Goal: Task Accomplishment & Management: Use online tool/utility

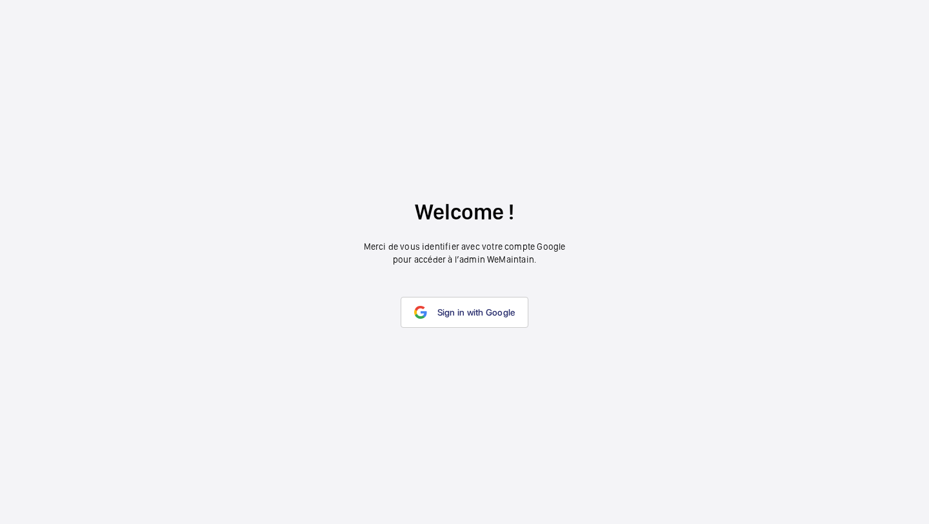
click at [468, 337] on wm-front-google-login "Welcome ! Merci de vous identifier avec votre compte Google pour accéder à l’ad…" at bounding box center [464, 262] width 929 height 524
click at [467, 303] on link "Sign in with Google" at bounding box center [464, 312] width 128 height 31
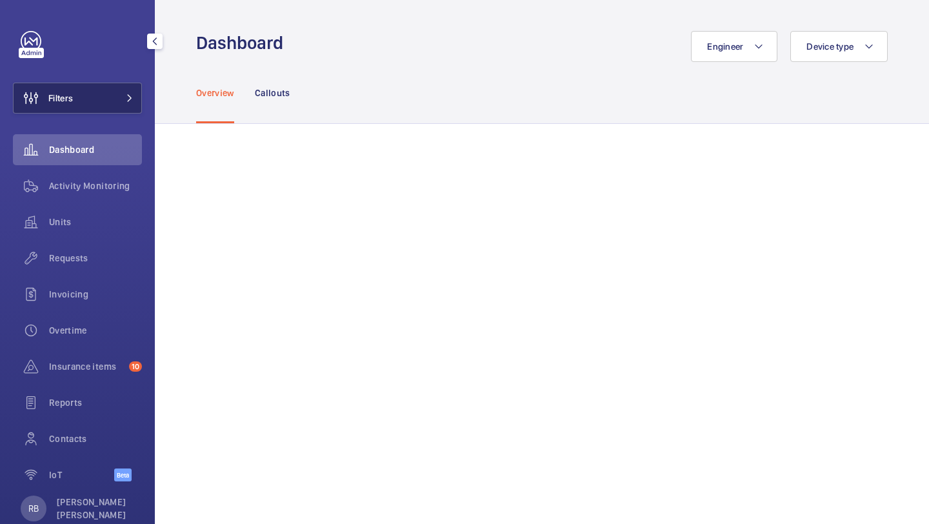
click at [62, 95] on span "Filters" at bounding box center [60, 98] width 25 height 13
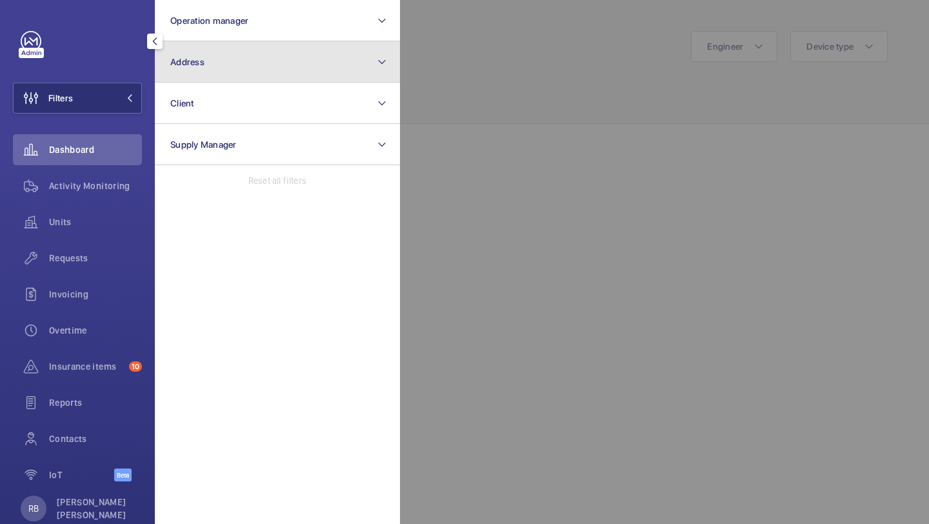
click at [183, 79] on button "Address" at bounding box center [277, 61] width 245 height 41
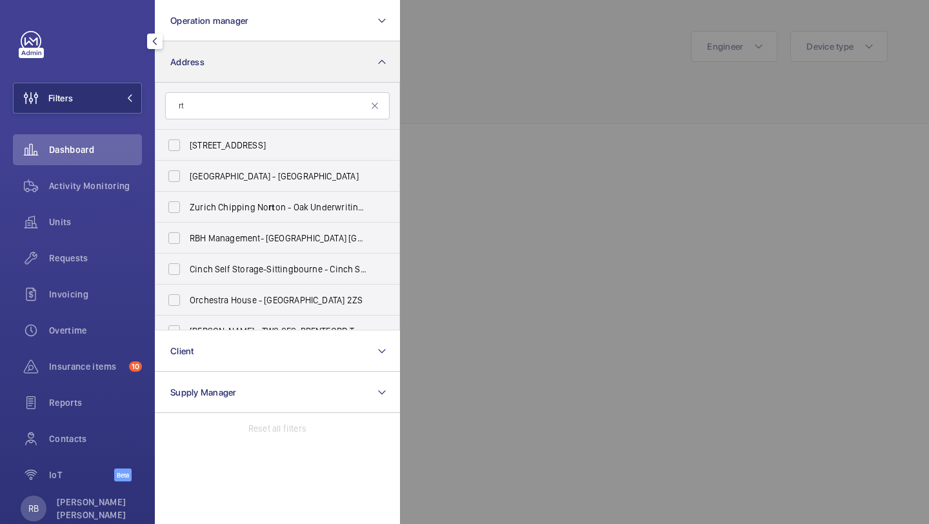
type input "r"
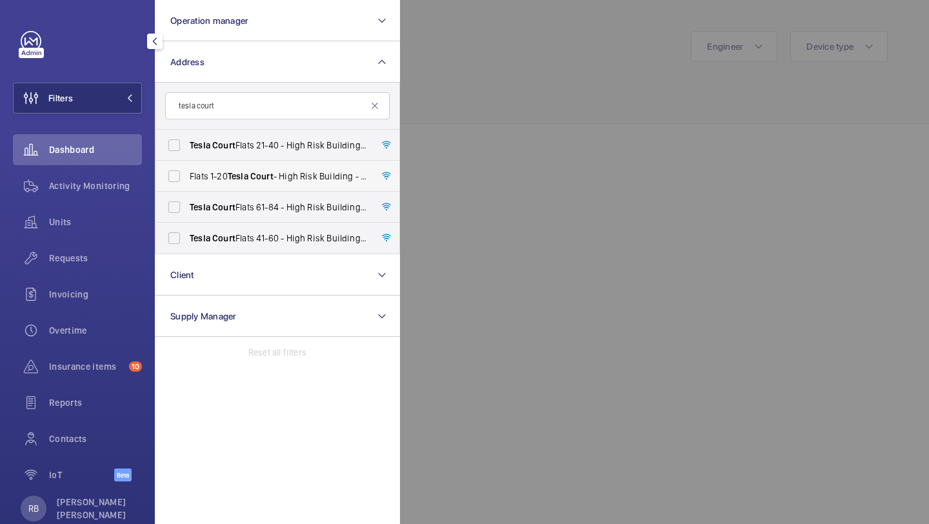
type input "tesla court"
click at [248, 181] on span "Tesla" at bounding box center [238, 176] width 21 height 10
click at [187, 181] on input "Flats 1-20 Tesla Court - High Risk Building - Flats [STREET_ADDRESS]" at bounding box center [174, 176] width 26 height 26
checkbox input "true"
click at [255, 151] on span "Tesla Court Flats 21-40 - High Risk Building - [STREET_ADDRESS]" at bounding box center [278, 145] width 177 height 13
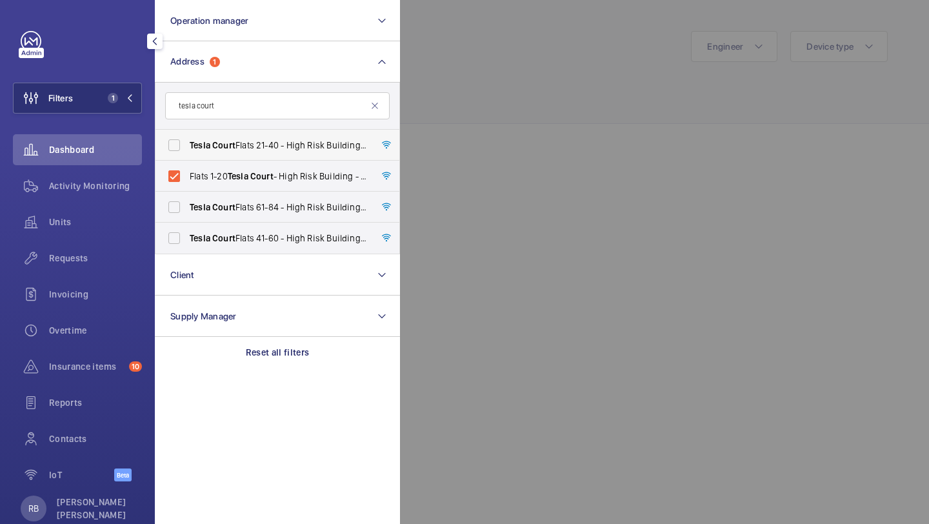
click at [187, 151] on input "Tesla Court Flats 21-40 - High Risk Building - [STREET_ADDRESS]" at bounding box center [174, 145] width 26 height 26
checkbox input "true"
click at [233, 202] on span "Court" at bounding box center [223, 207] width 23 height 10
click at [187, 202] on input "Tesla Court Flats [STREET_ADDRESS]" at bounding box center [174, 207] width 26 height 26
checkbox input "true"
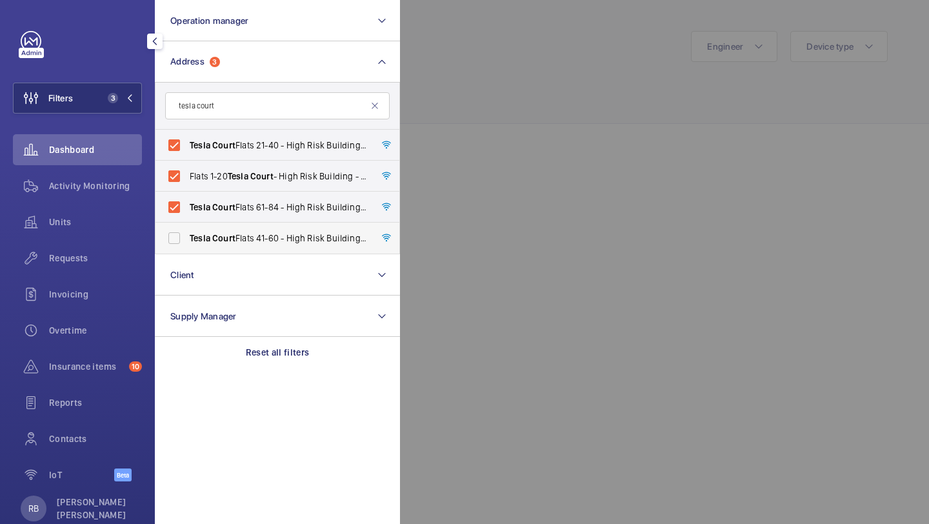
click at [215, 247] on label "Tesla Court Flats [STREET_ADDRESS]" at bounding box center [267, 237] width 224 height 31
click at [187, 247] on input "Tesla Court Flats [STREET_ADDRESS]" at bounding box center [174, 238] width 26 height 26
checkbox input "true"
click at [485, 44] on div at bounding box center [864, 262] width 929 height 524
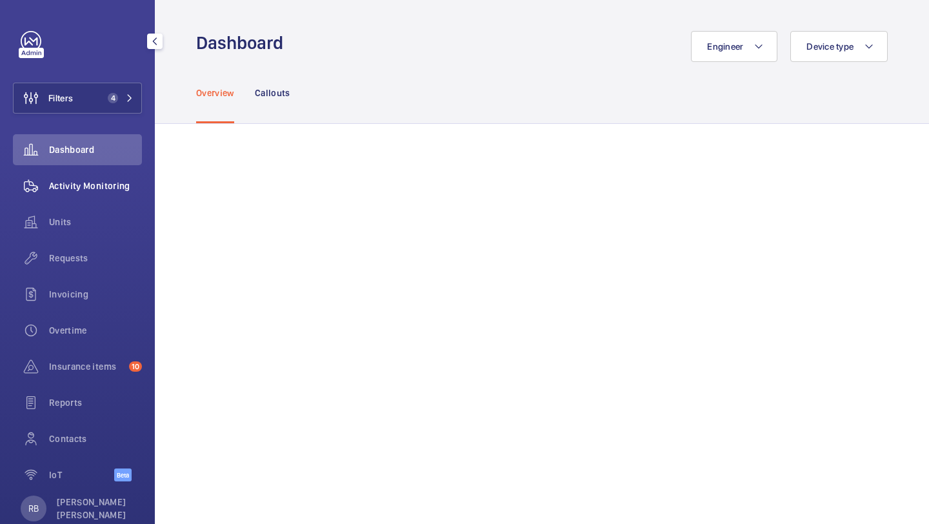
click at [41, 175] on wm-front-icon-button at bounding box center [31, 185] width 36 height 31
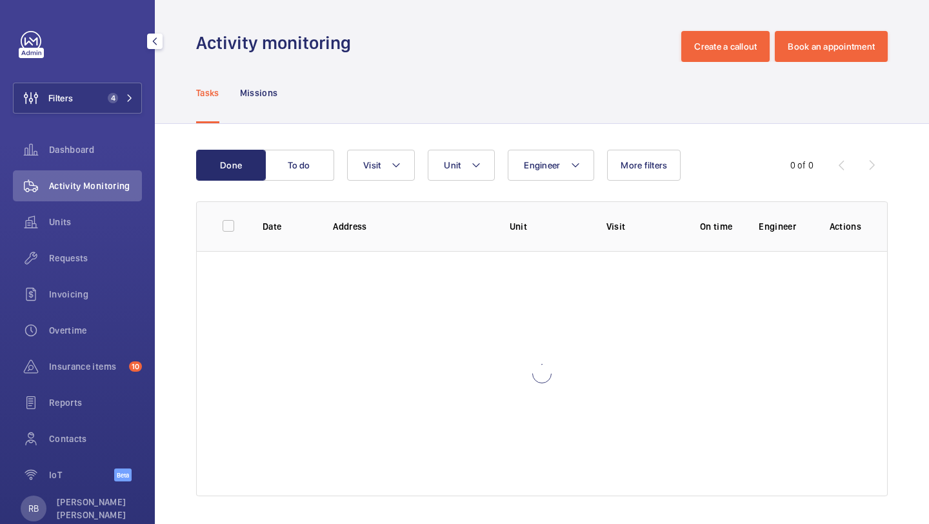
click at [52, 241] on div "Units" at bounding box center [77, 224] width 129 height 36
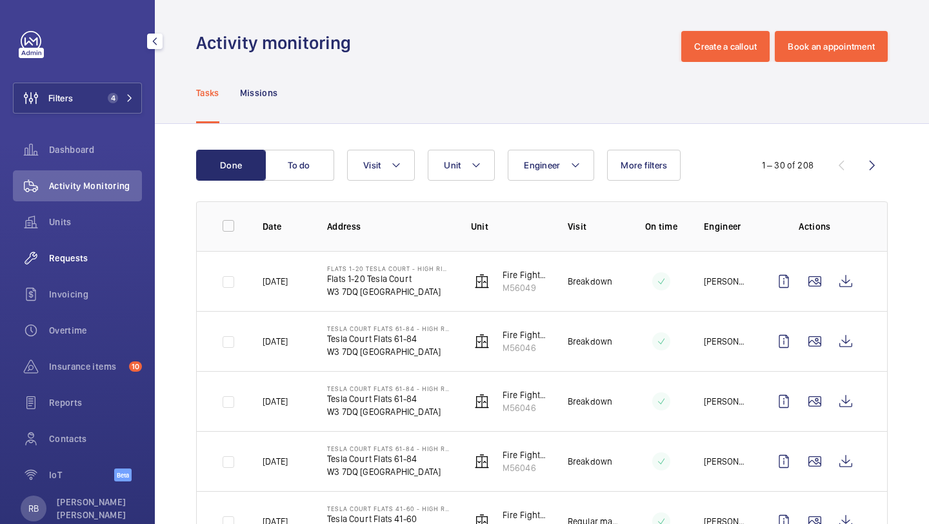
click at [54, 248] on div "Requests" at bounding box center [77, 257] width 129 height 31
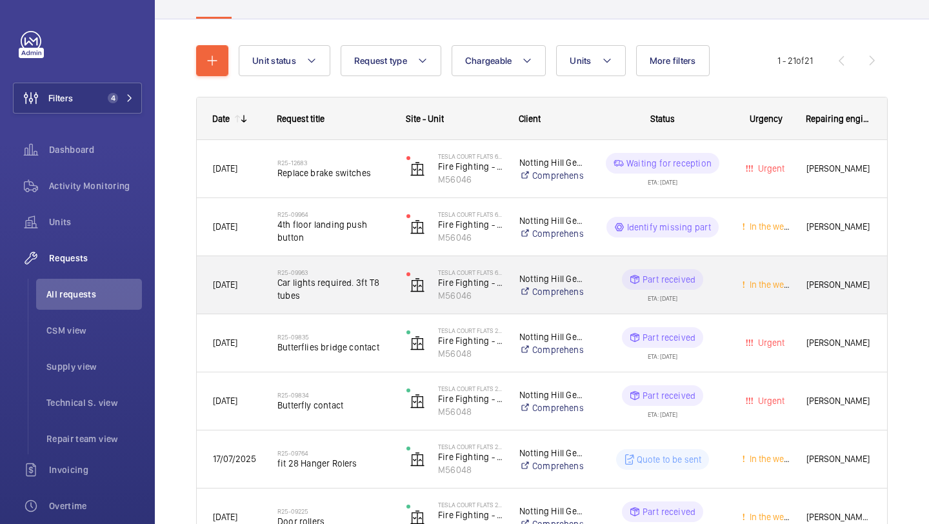
scroll to position [137, 0]
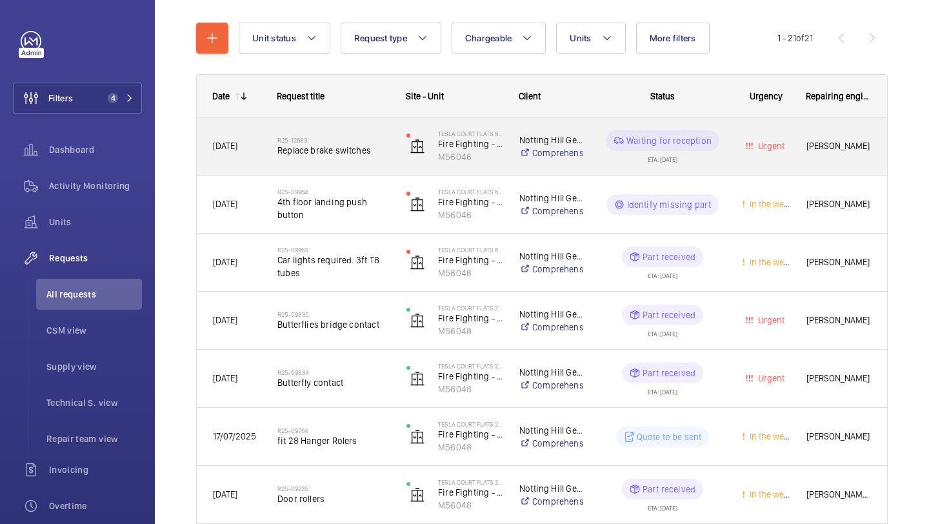
click at [373, 158] on div "R25-12683 Replace brake switches" at bounding box center [333, 146] width 112 height 37
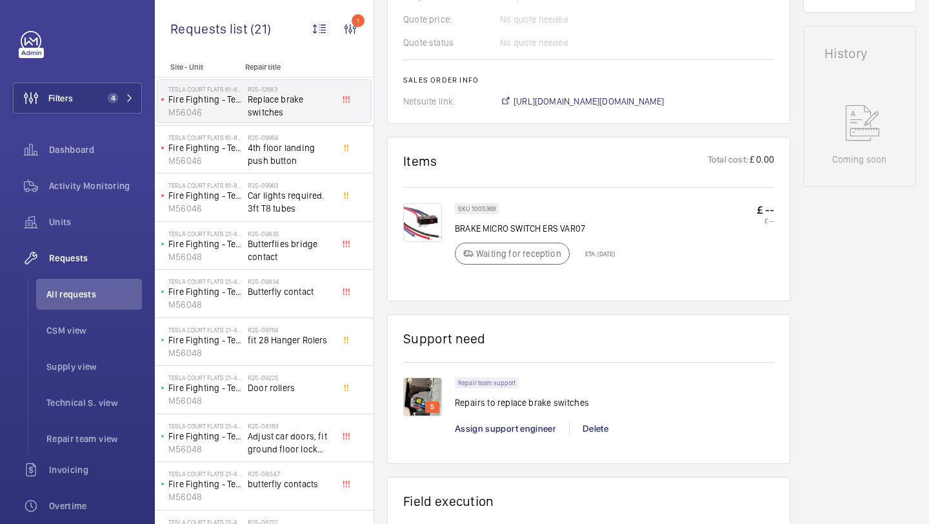
scroll to position [597, 0]
click at [490, 233] on p "BRAKE MICRO SWITCH ERS VAR07" at bounding box center [535, 227] width 160 height 13
click at [490, 231] on p "BRAKE MICRO SWITCH ERS VAR07" at bounding box center [535, 227] width 160 height 13
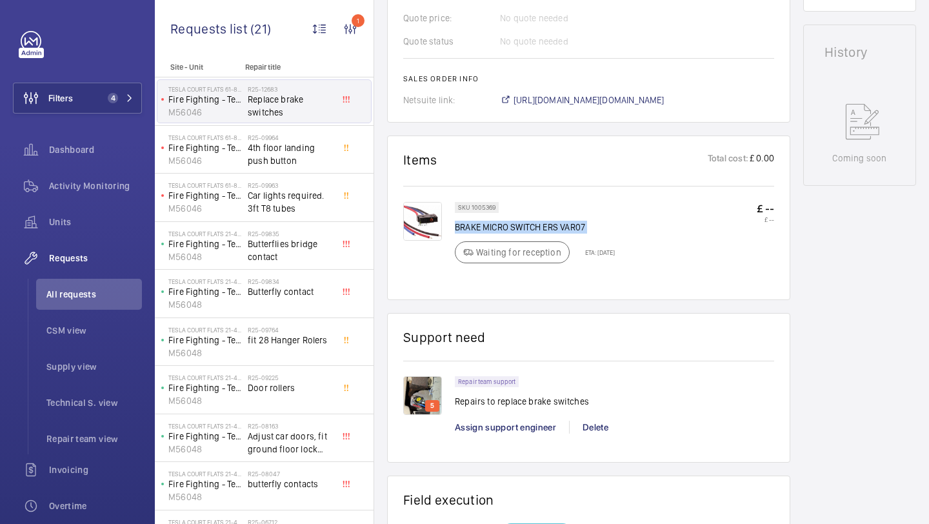
click at [490, 231] on p "BRAKE MICRO SWITCH ERS VAR07" at bounding box center [535, 227] width 160 height 13
click at [533, 228] on p "BRAKE MICRO SWITCH ERS VAR07" at bounding box center [535, 227] width 160 height 13
click at [359, 231] on div at bounding box center [349, 239] width 23 height 19
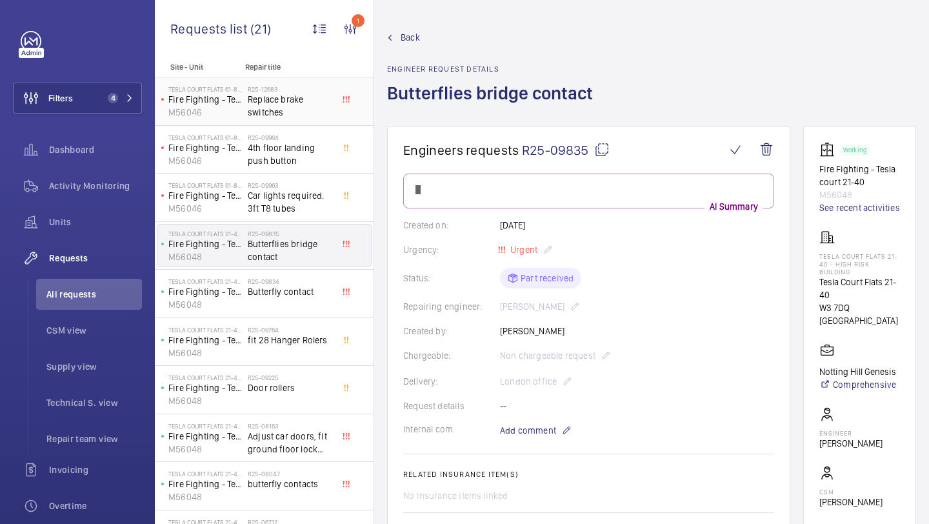
click at [315, 115] on span "Replace brake switches" at bounding box center [290, 106] width 85 height 26
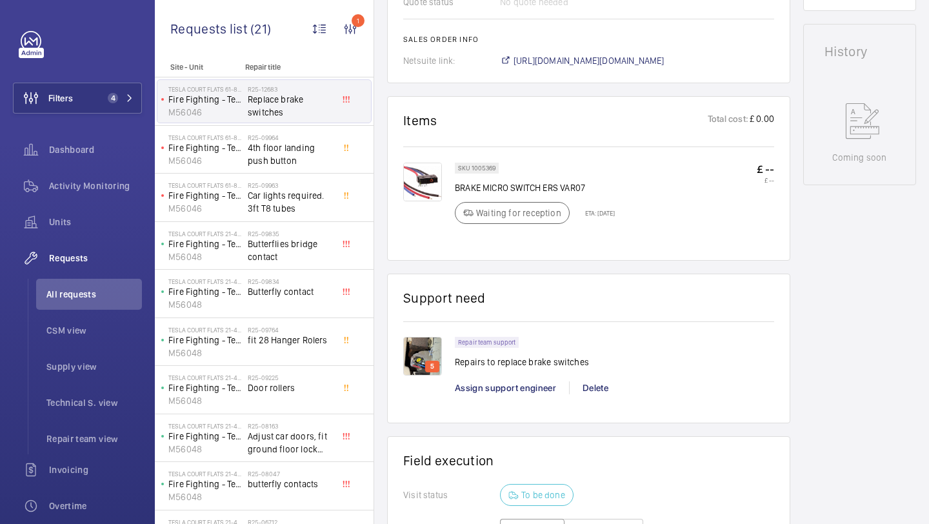
scroll to position [605, 0]
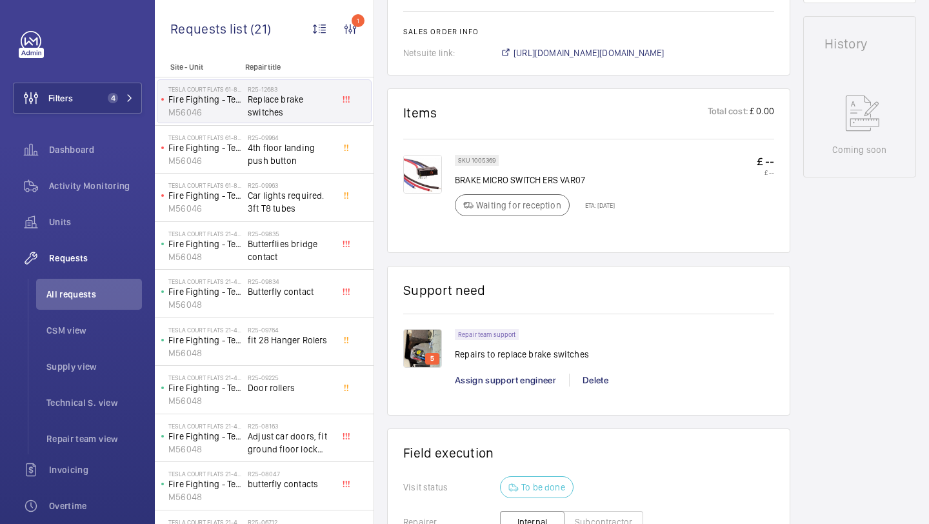
click at [431, 166] on img at bounding box center [422, 174] width 39 height 39
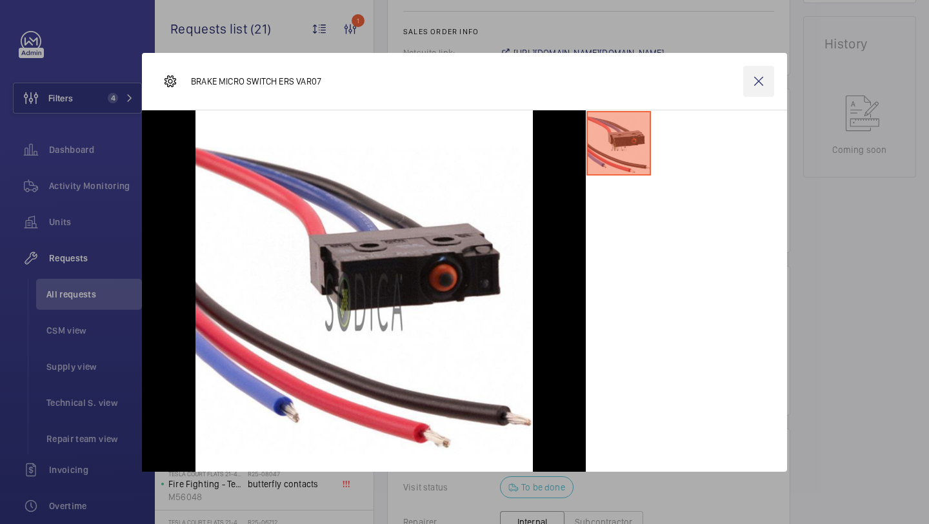
click at [756, 73] on wm-front-icon-button at bounding box center [758, 81] width 31 height 31
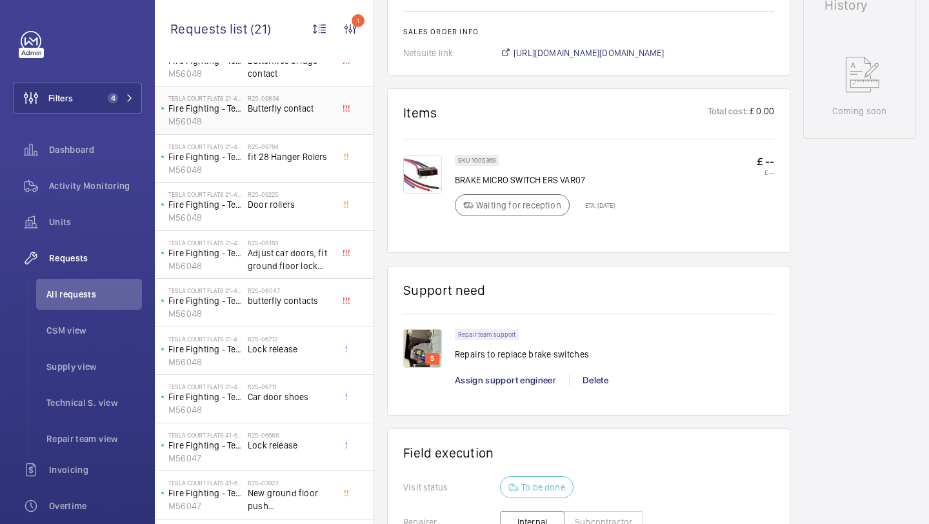
scroll to position [0, 0]
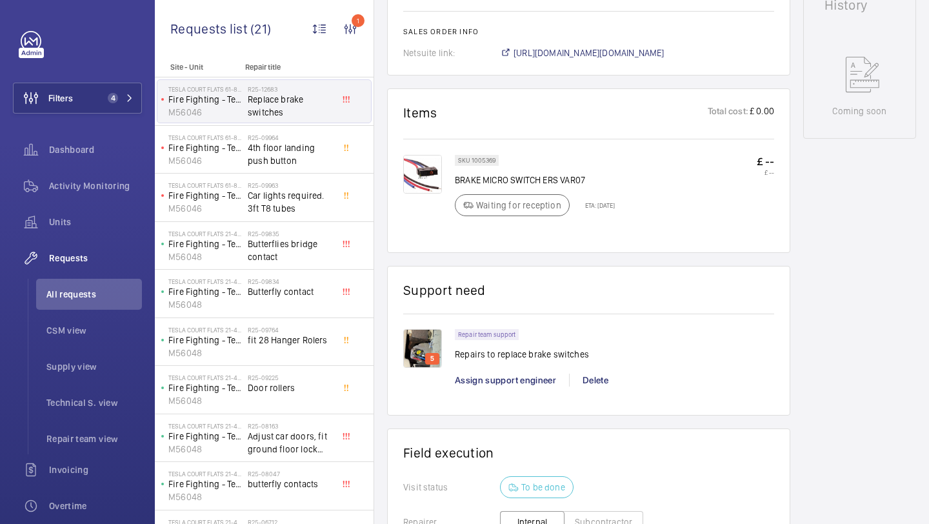
click at [413, 362] on img at bounding box center [422, 348] width 39 height 39
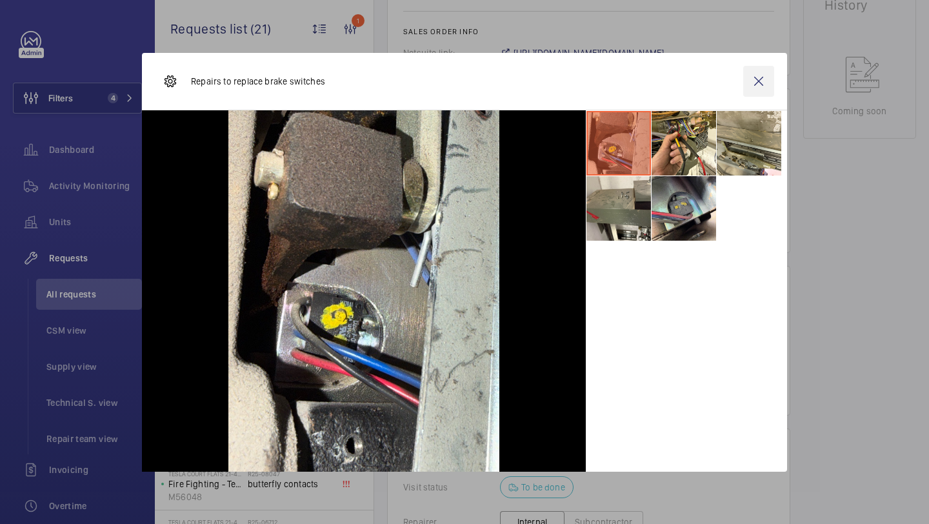
click at [751, 83] on wm-front-icon-button at bounding box center [758, 81] width 31 height 31
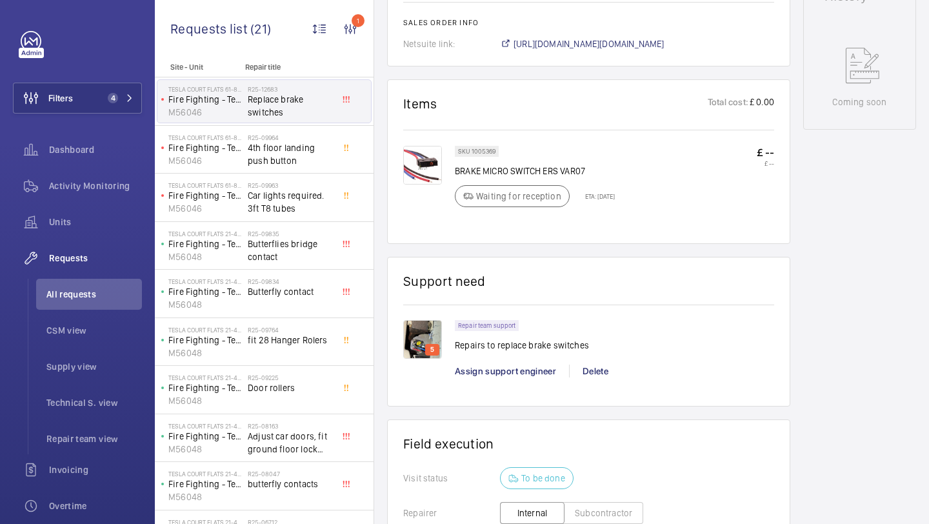
scroll to position [607, 0]
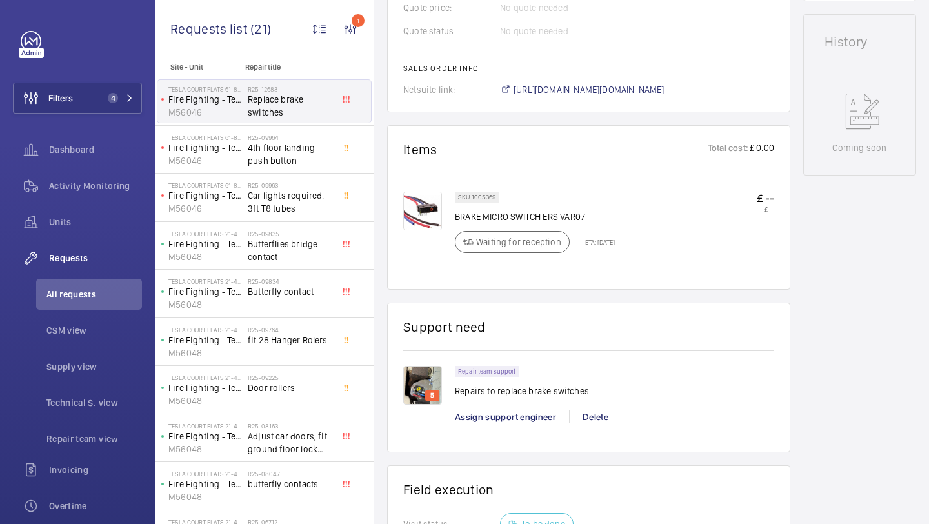
click at [519, 241] on p "Waiting for reception" at bounding box center [518, 241] width 85 height 13
click at [535, 241] on p "Waiting for reception" at bounding box center [518, 241] width 85 height 13
click at [522, 227] on div "SKU 1005369 BRAKE MICRO SWITCH ERS VAR07 Waiting for reception ETA: [DATE]" at bounding box center [535, 226] width 160 height 69
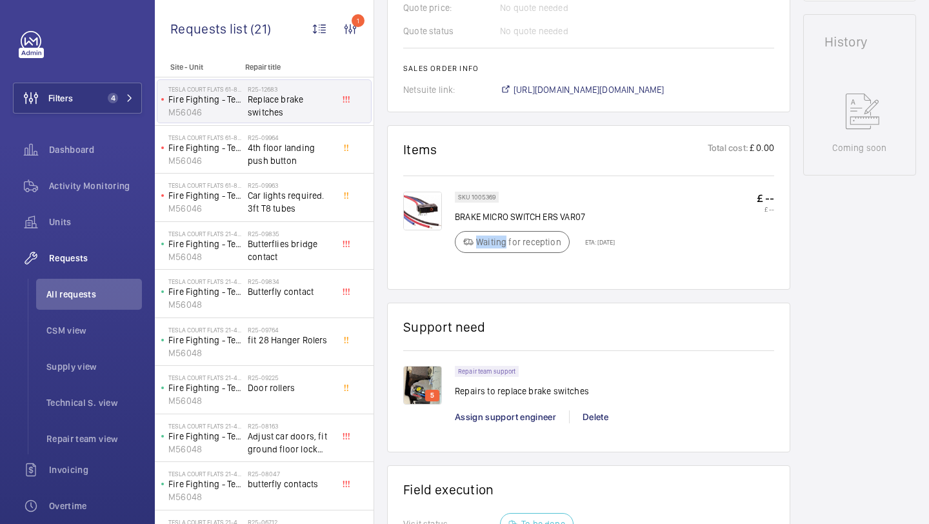
click at [521, 228] on div "SKU 1005369 BRAKE MICRO SWITCH ERS VAR07 Waiting for reception ETA: [DATE]" at bounding box center [535, 226] width 160 height 69
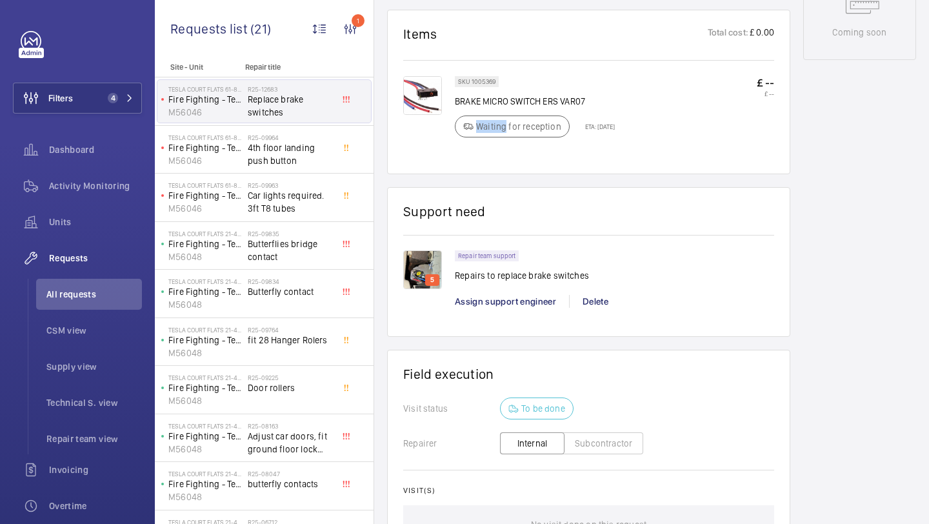
scroll to position [892, 0]
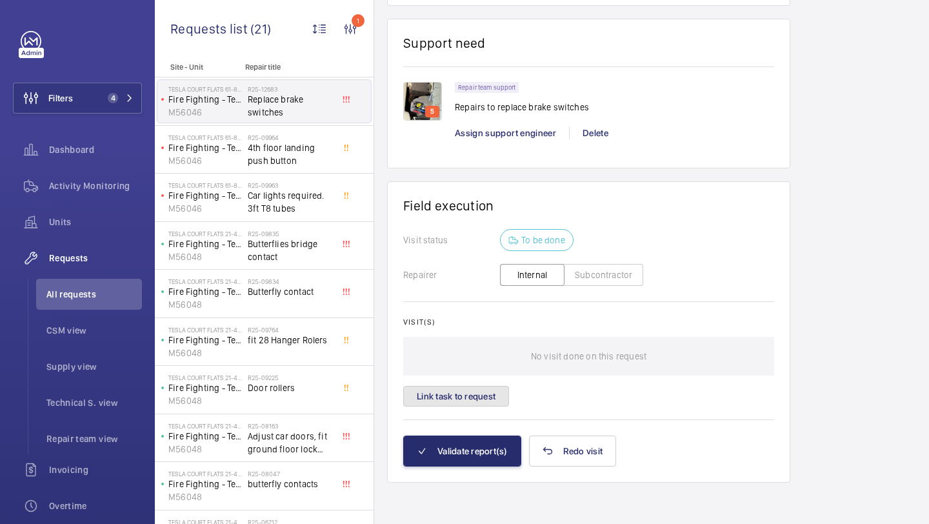
click at [449, 390] on button "Link task to request" at bounding box center [456, 396] width 106 height 21
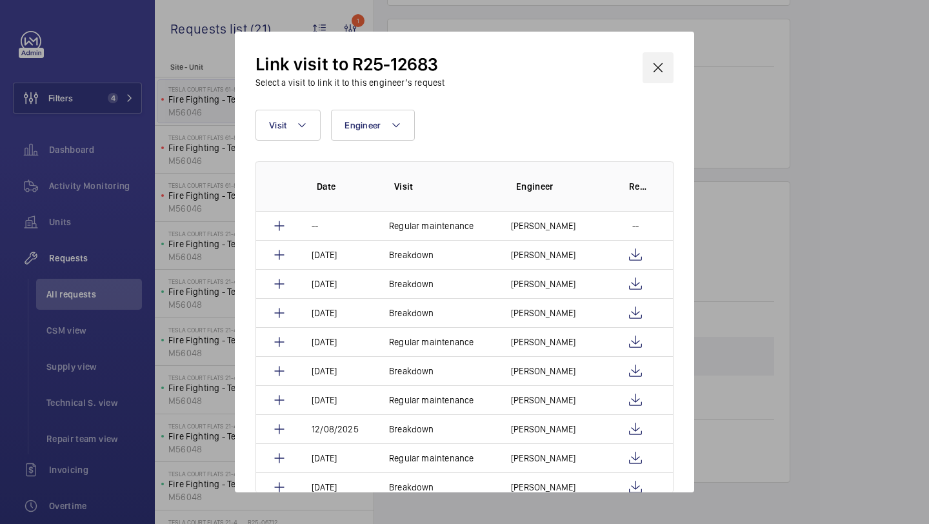
click at [656, 69] on wm-front-icon-button at bounding box center [657, 67] width 31 height 31
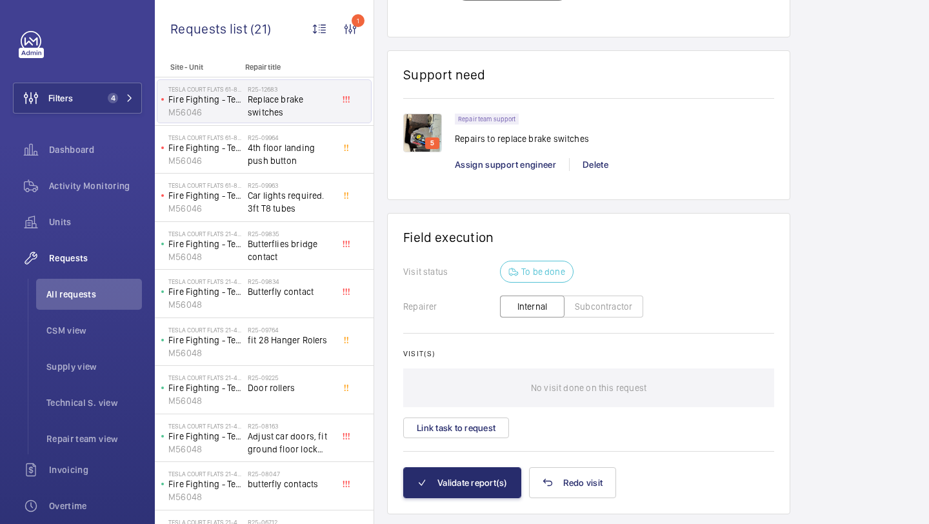
scroll to position [768, 0]
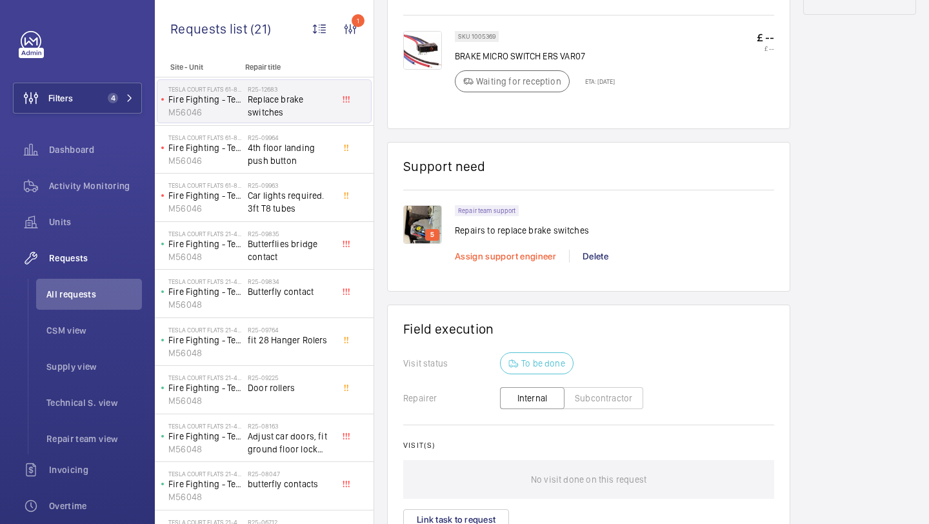
click at [486, 253] on span "Assign support engineer" at bounding box center [505, 256] width 101 height 10
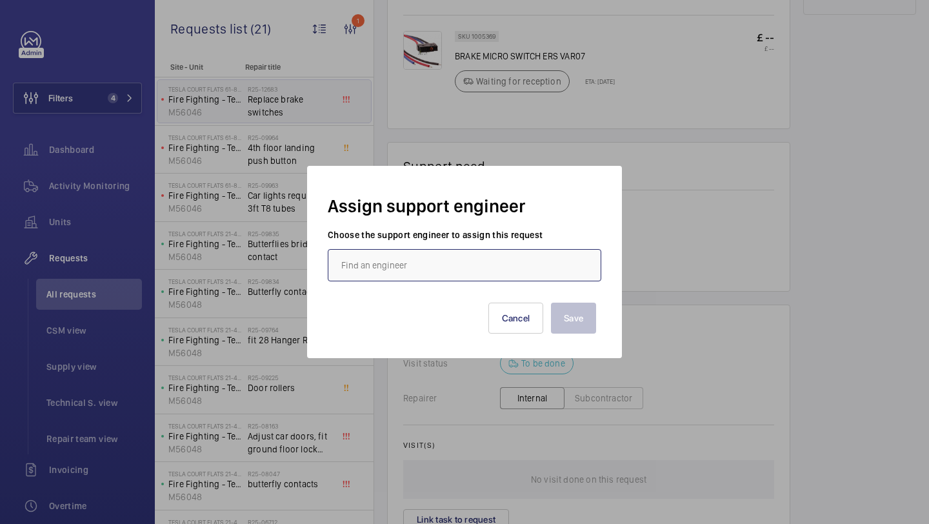
click at [457, 259] on input "text" at bounding box center [464, 265] width 273 height 32
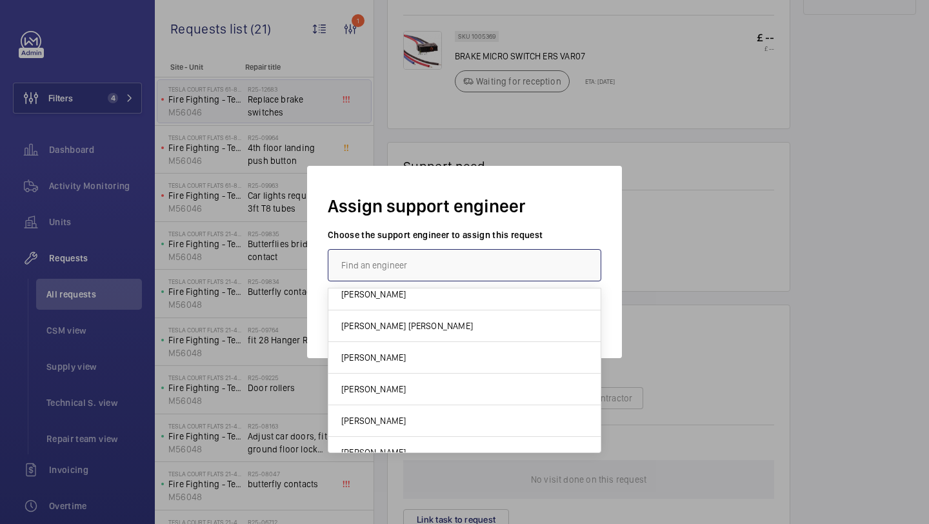
scroll to position [0, 0]
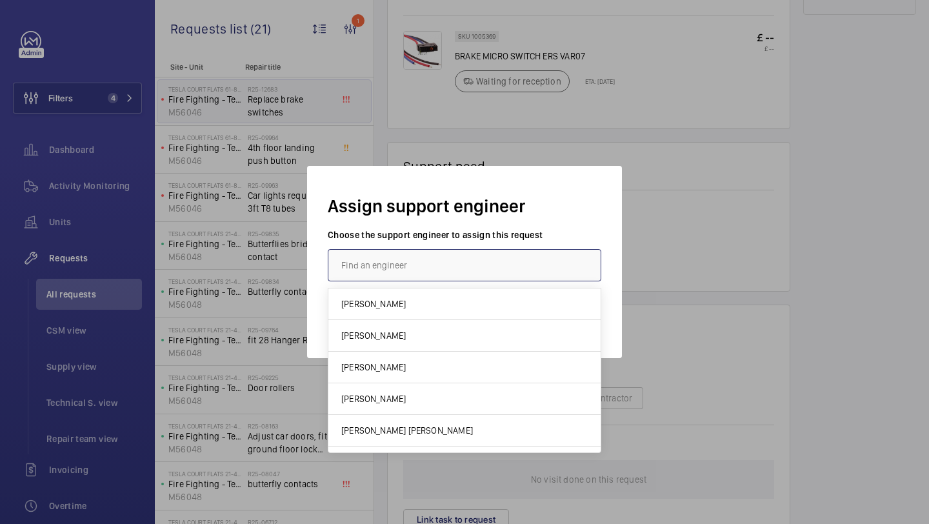
click at [441, 260] on input "text" at bounding box center [464, 265] width 273 height 32
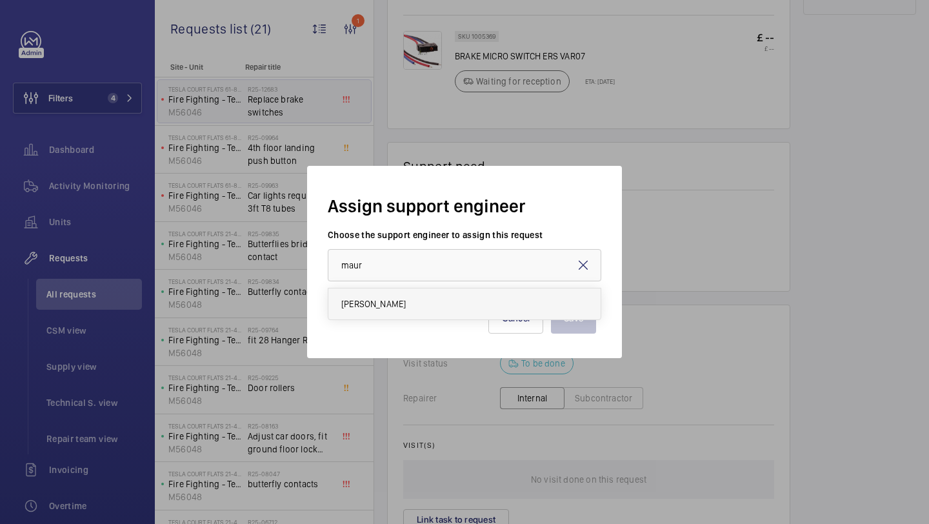
click at [411, 308] on mat-option "[PERSON_NAME]" at bounding box center [464, 303] width 272 height 31
type input "[PERSON_NAME]"
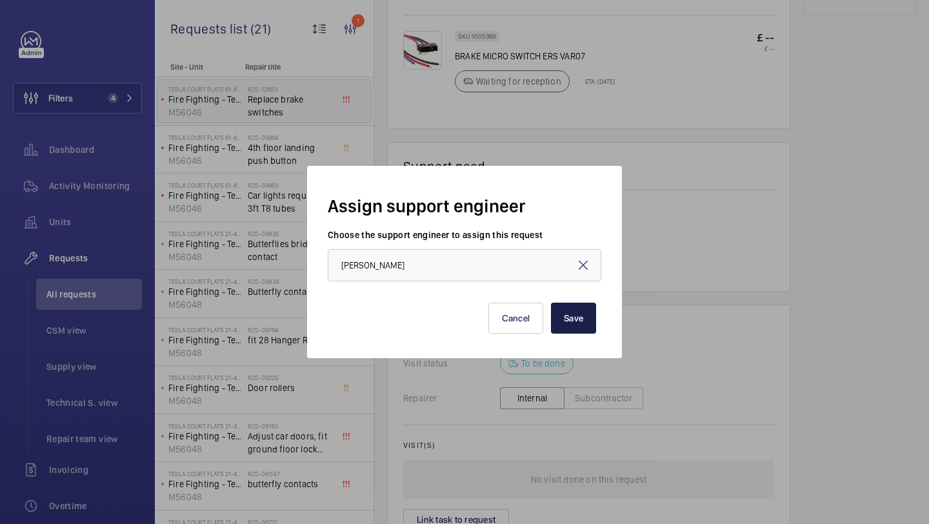
click at [566, 317] on button "Save" at bounding box center [573, 317] width 45 height 31
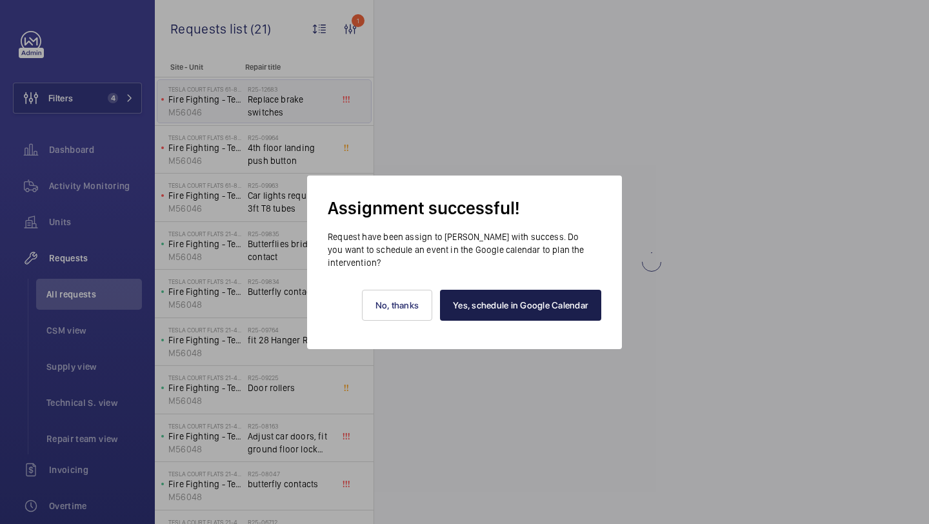
click at [520, 297] on link "Yes, schedule in Google Calendar" at bounding box center [520, 305] width 161 height 31
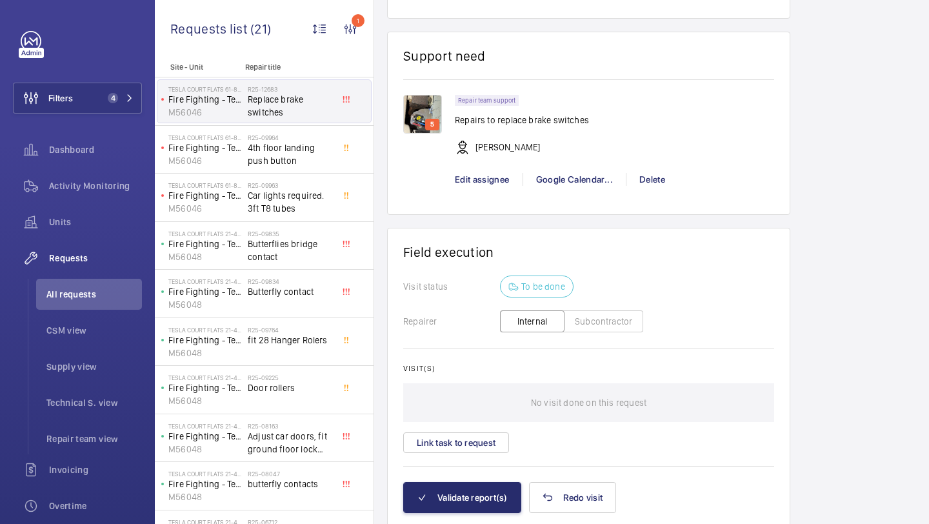
scroll to position [939, 0]
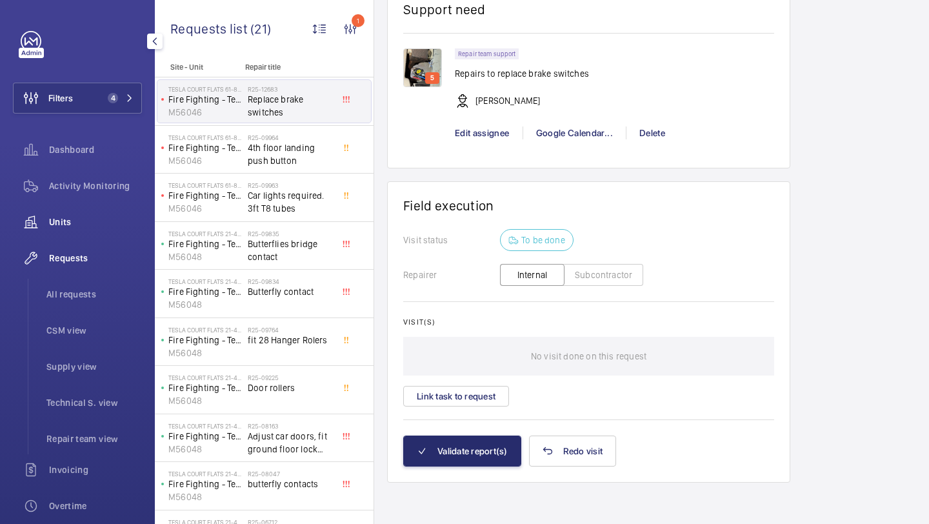
click at [56, 211] on div "Units" at bounding box center [77, 221] width 129 height 31
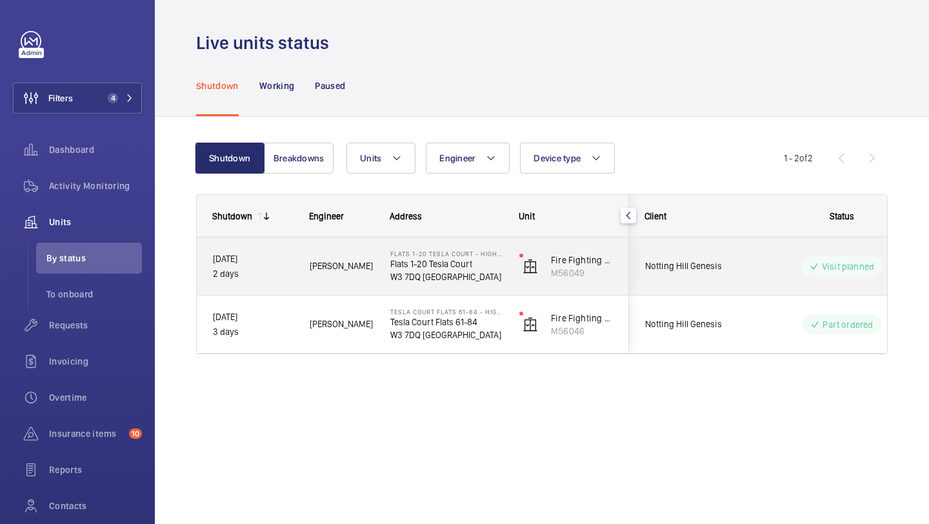
click at [340, 268] on span "[PERSON_NAME]" at bounding box center [342, 266] width 64 height 15
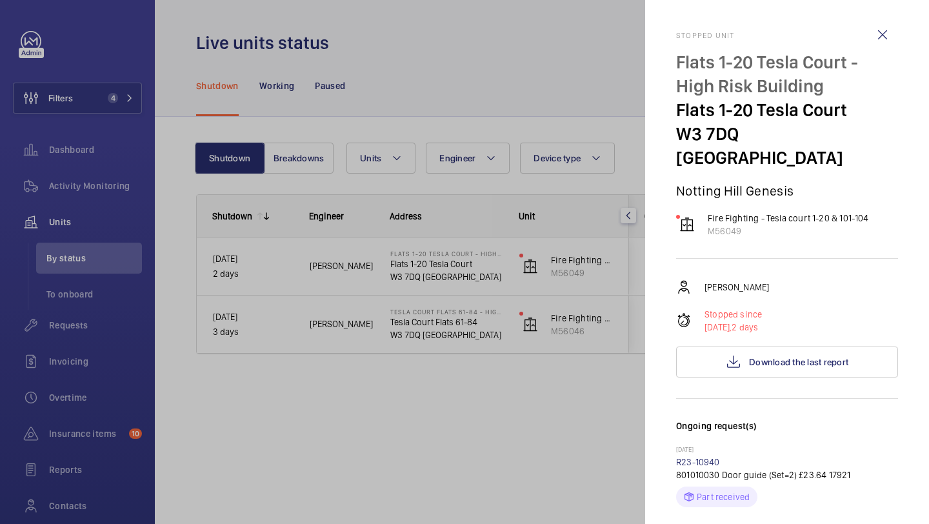
click at [355, 262] on div at bounding box center [464, 262] width 929 height 524
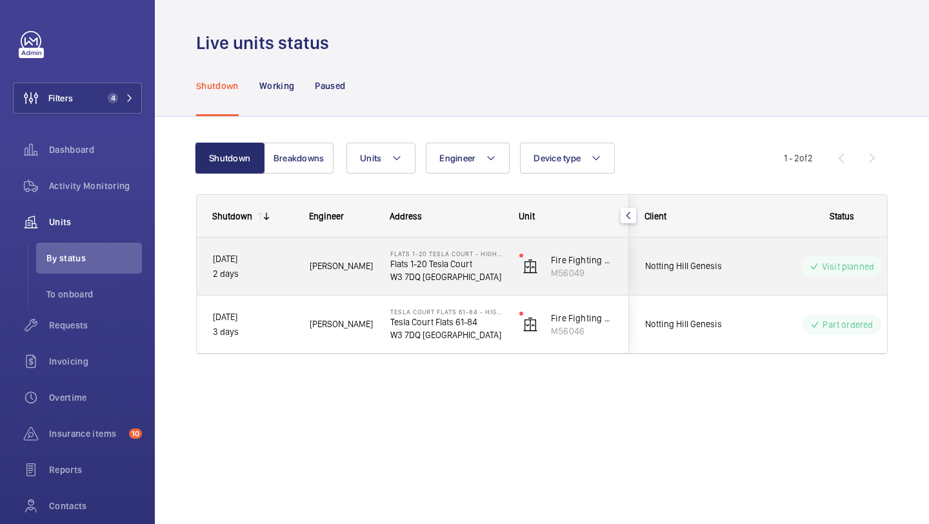
click at [356, 262] on span "[PERSON_NAME]" at bounding box center [342, 266] width 64 height 15
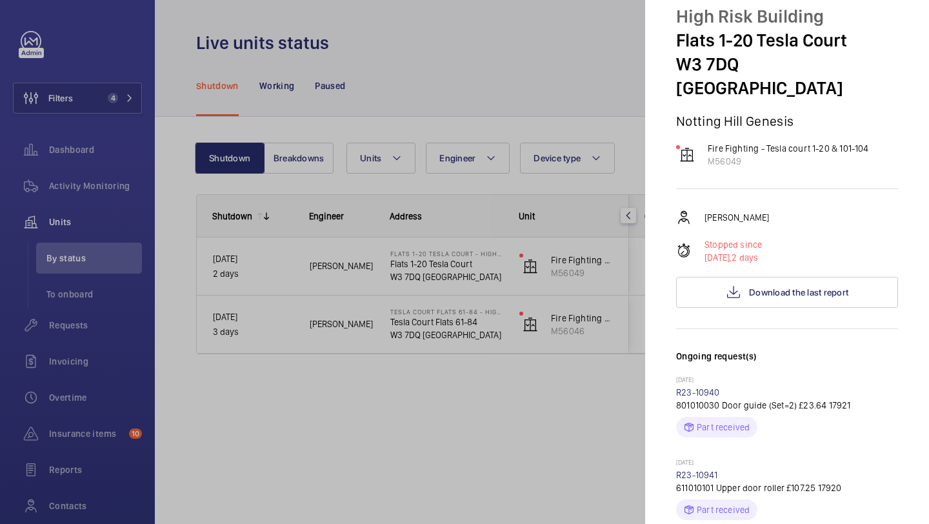
scroll to position [62, 0]
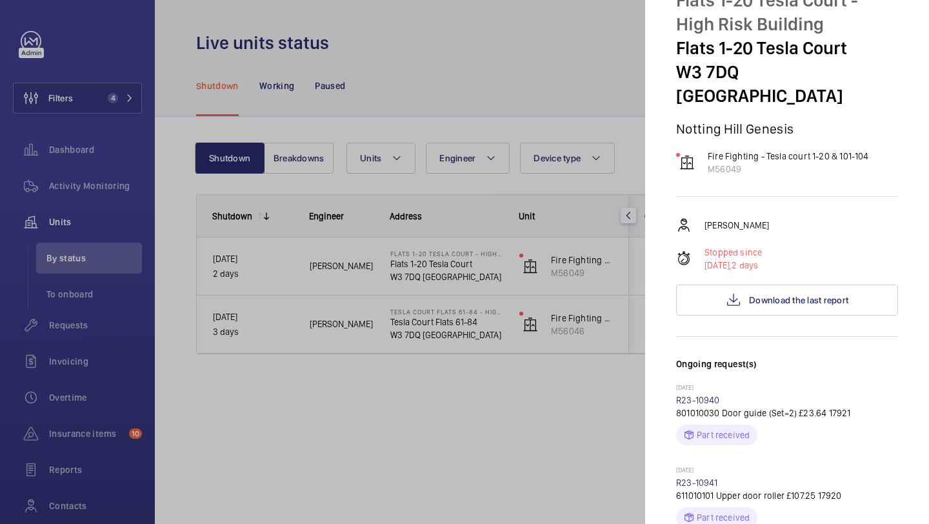
click at [619, 124] on div at bounding box center [464, 262] width 929 height 524
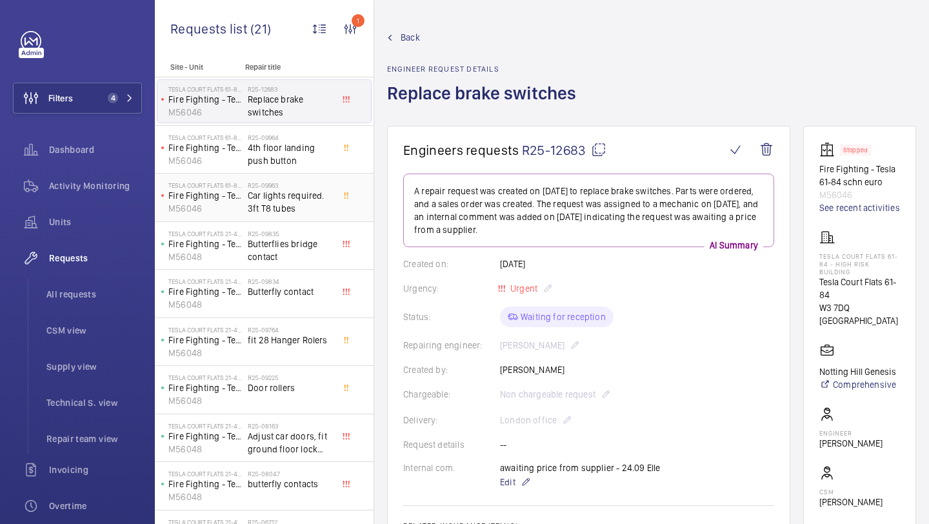
scroll to position [12, 0]
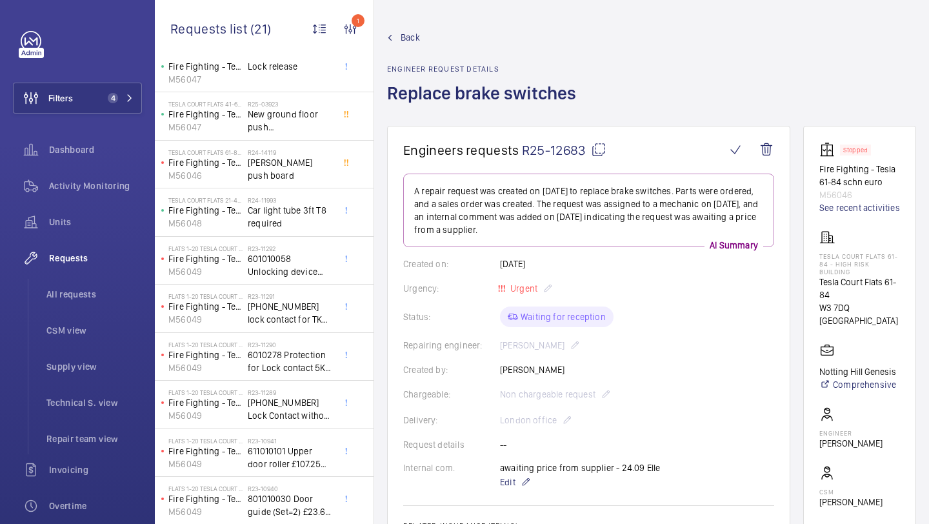
scroll to position [563, 0]
click at [291, 406] on span "[PHONE_NUMBER] Lock Contact without cover £57.55 17919" at bounding box center [290, 408] width 85 height 26
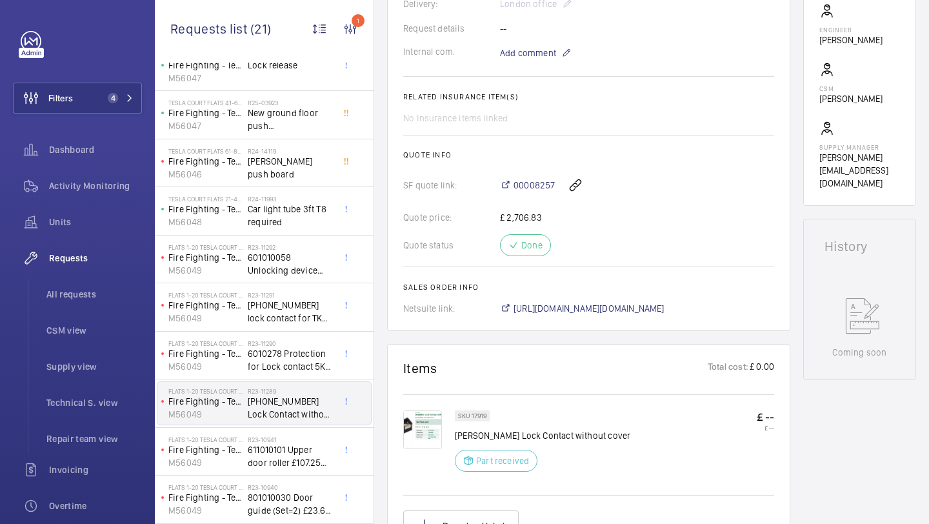
scroll to position [499, 0]
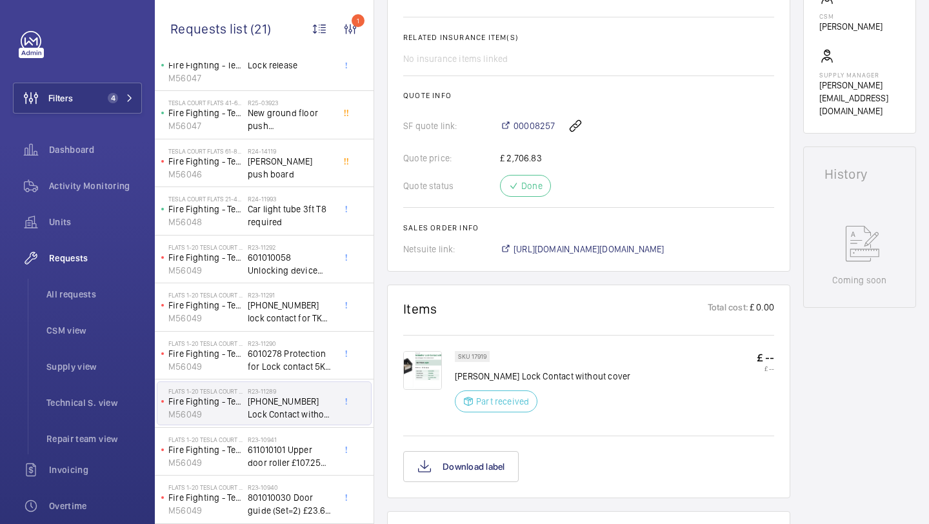
click at [406, 382] on img at bounding box center [422, 370] width 39 height 39
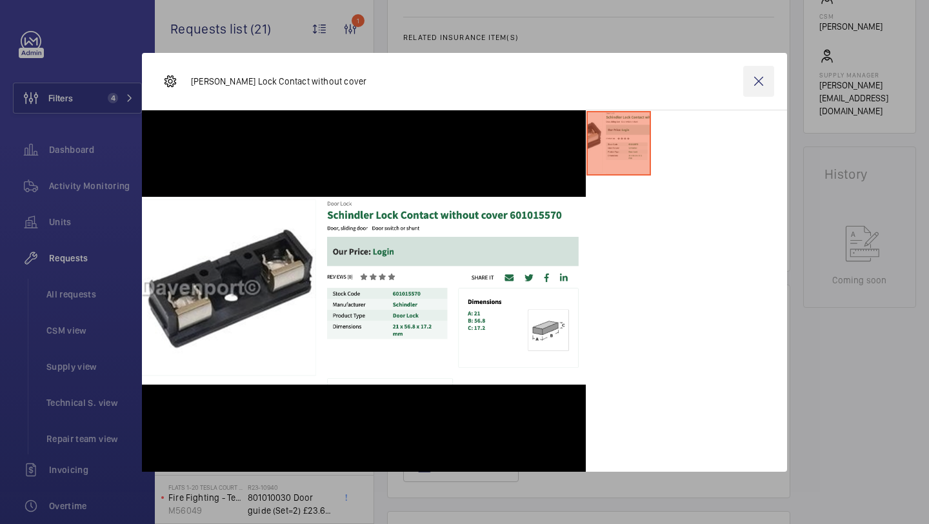
click at [759, 79] on wm-front-icon-button at bounding box center [758, 81] width 31 height 31
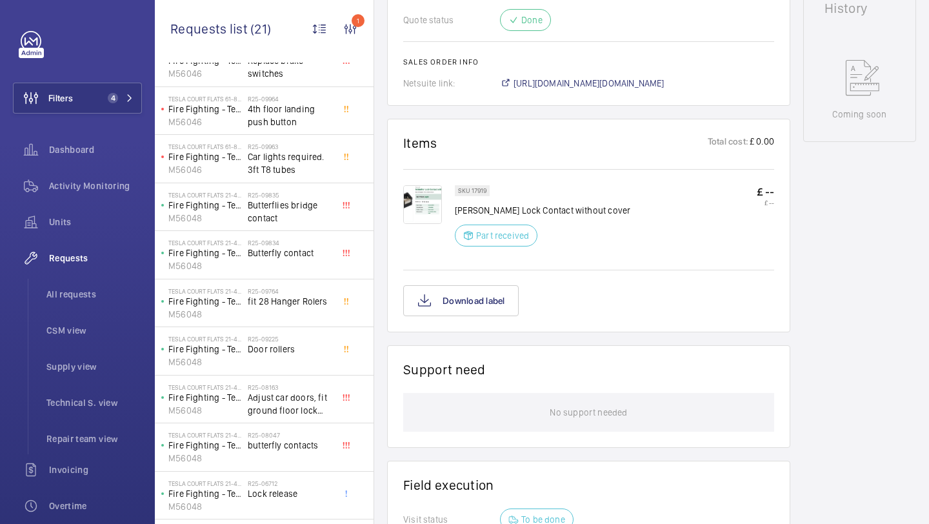
scroll to position [44, 0]
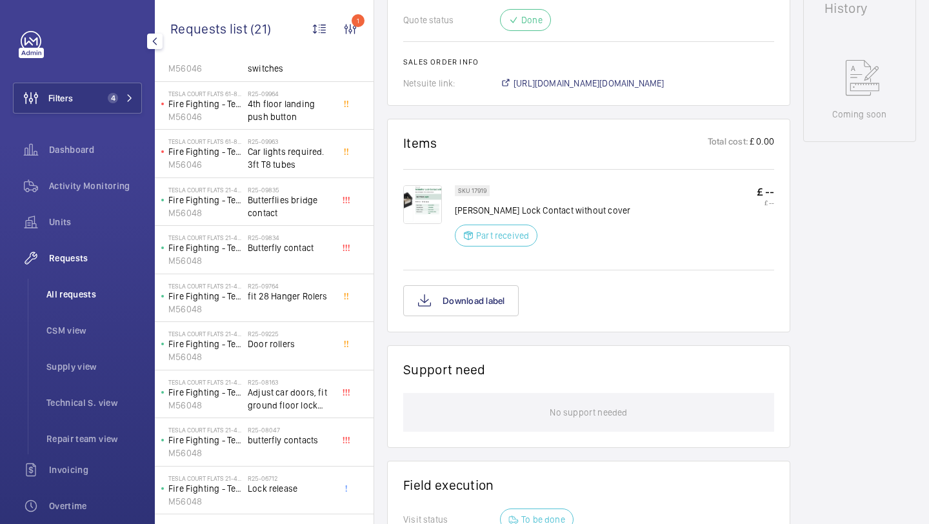
click at [72, 284] on li "All requests" at bounding box center [89, 294] width 106 height 31
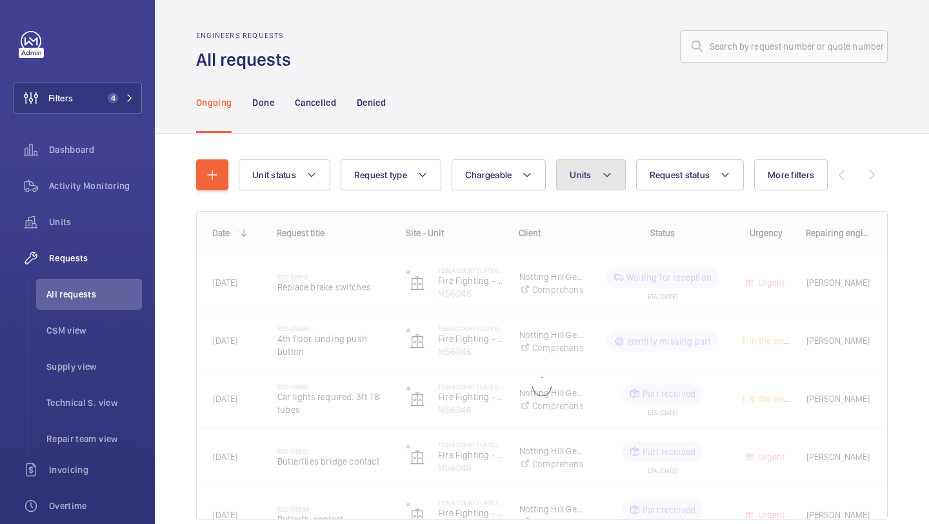
click at [584, 172] on span "Units" at bounding box center [579, 175] width 21 height 10
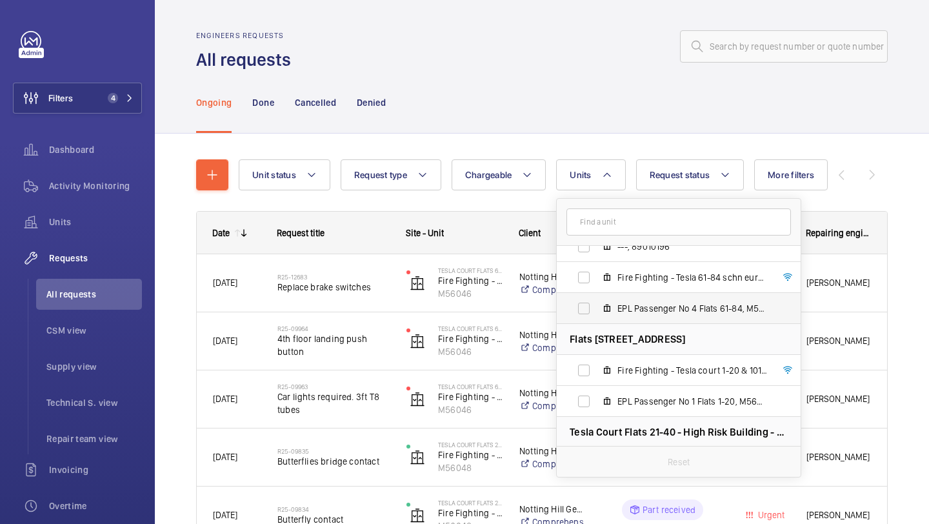
scroll to position [48, 0]
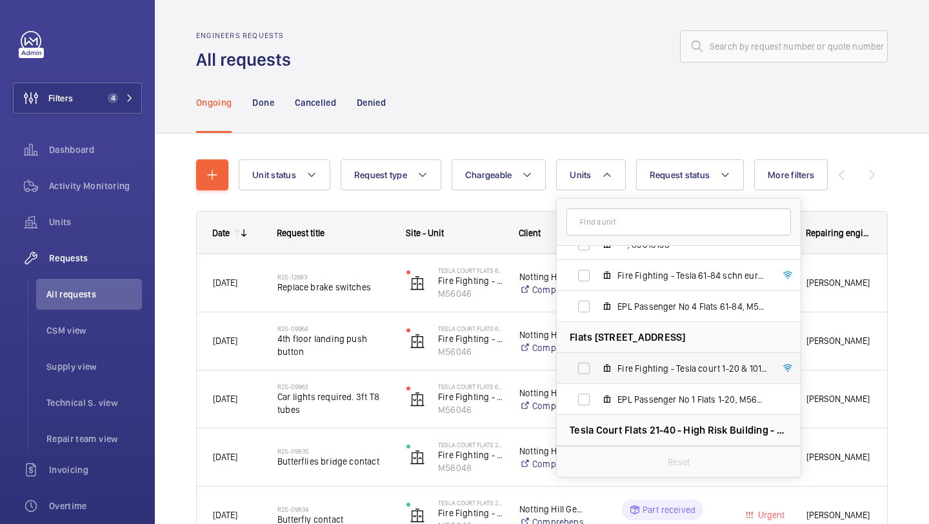
click at [616, 372] on label "Fire Fighting - Tesla court 1-20 & 101-104, M56049" at bounding box center [667, 368] width 223 height 31
click at [596, 372] on input "Fire Fighting - Tesla court 1-20 & 101-104, M56049" at bounding box center [584, 368] width 26 height 26
checkbox input "true"
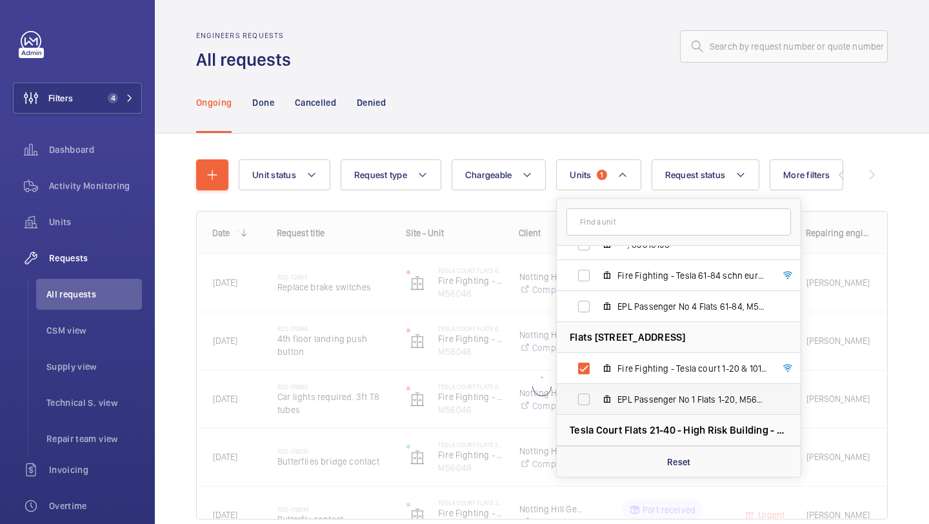
click at [611, 398] on mat-icon at bounding box center [607, 399] width 10 height 10
click at [596, 398] on input "EPL Passenger No 1 Flats 1-20, M56049old" at bounding box center [584, 399] width 26 height 26
checkbox input "true"
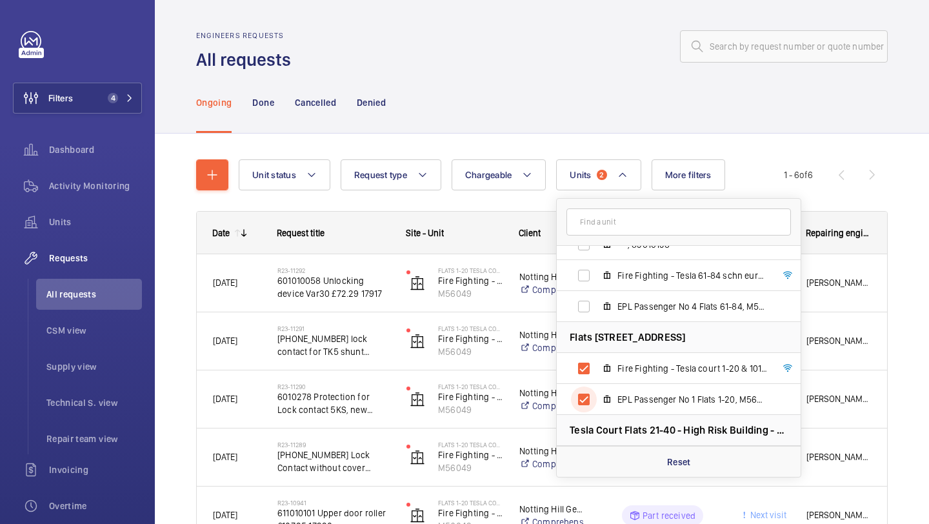
click at [928, 239] on div "Engineers requests All requests Ongoing Done Cancelled Denied Unit status Reque…" at bounding box center [542, 262] width 774 height 524
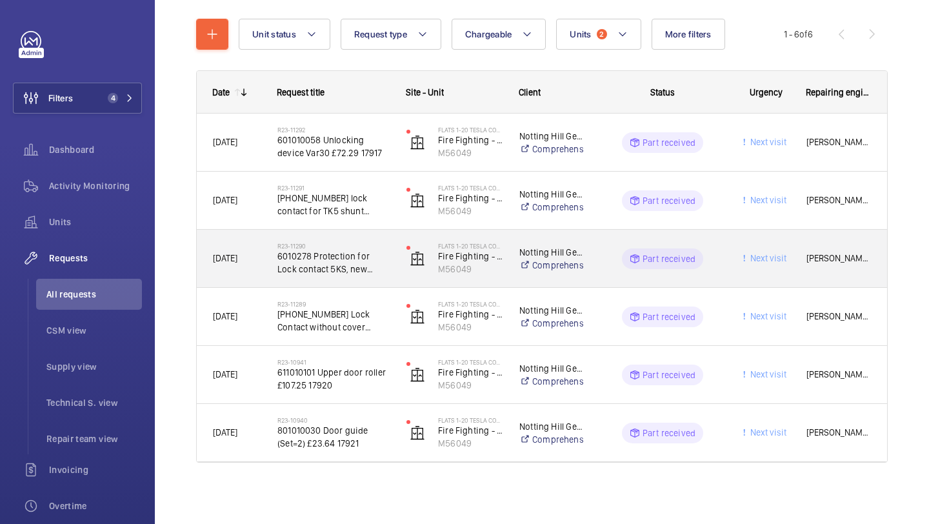
scroll to position [141, 0]
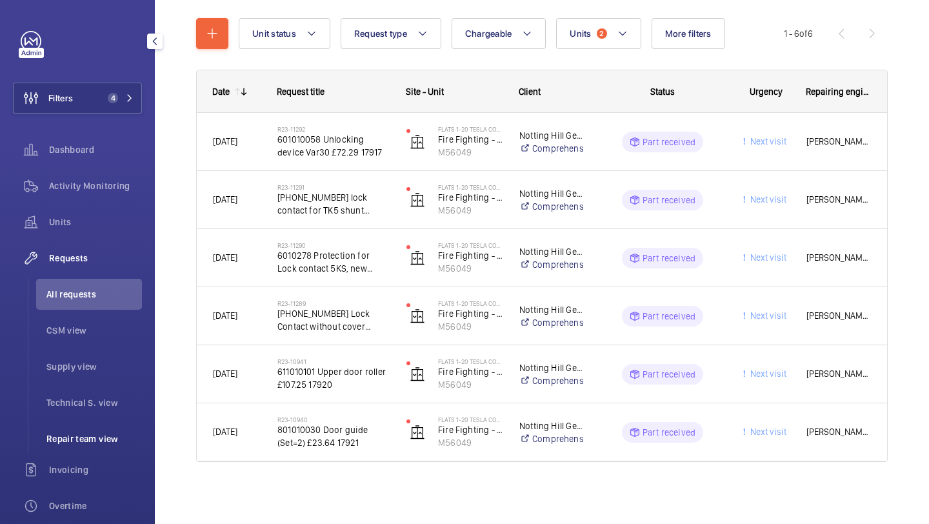
click at [94, 440] on span "Repair team view" at bounding box center [93, 438] width 95 height 13
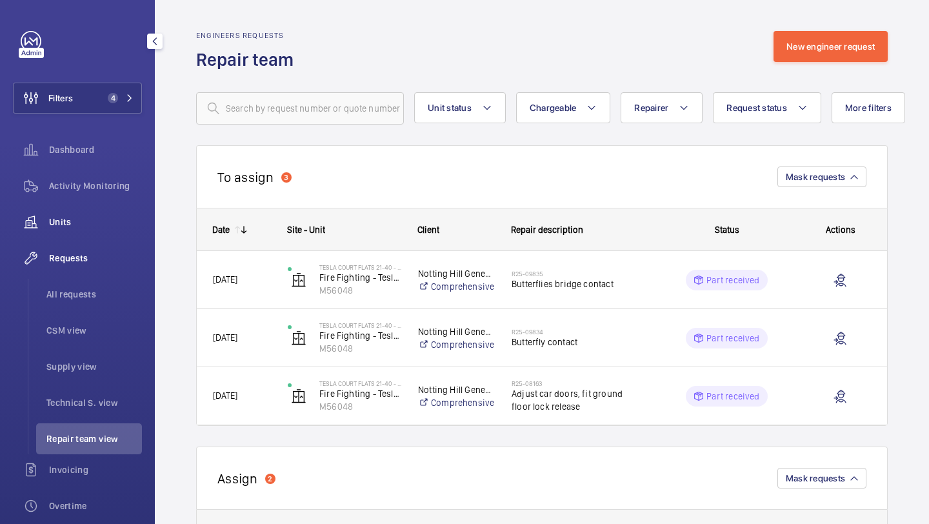
click at [69, 212] on div "Units" at bounding box center [77, 221] width 129 height 31
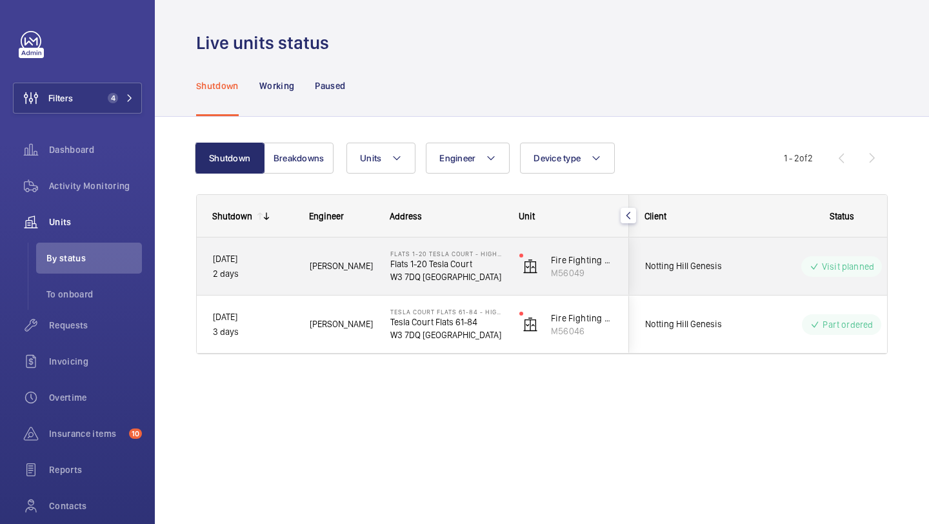
click at [387, 267] on div "Flats [STREET_ADDRESS]" at bounding box center [439, 266] width 128 height 58
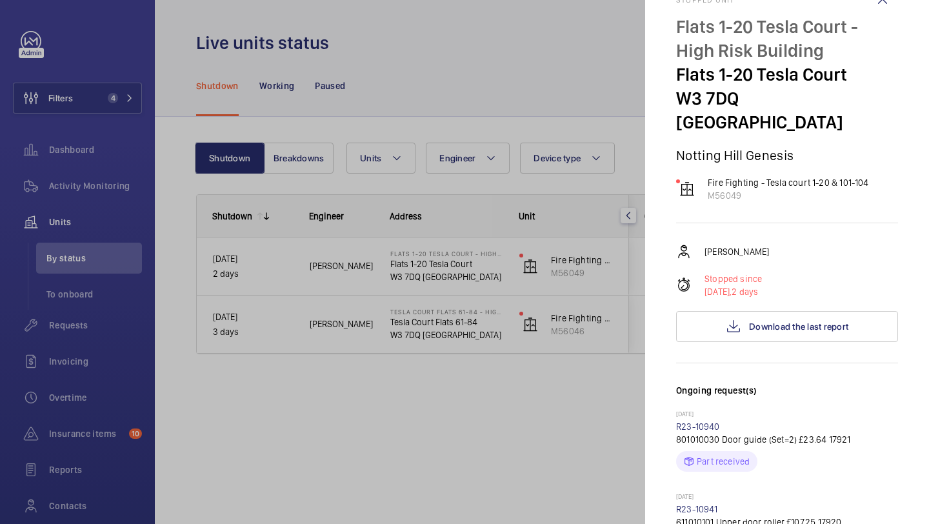
scroll to position [39, 0]
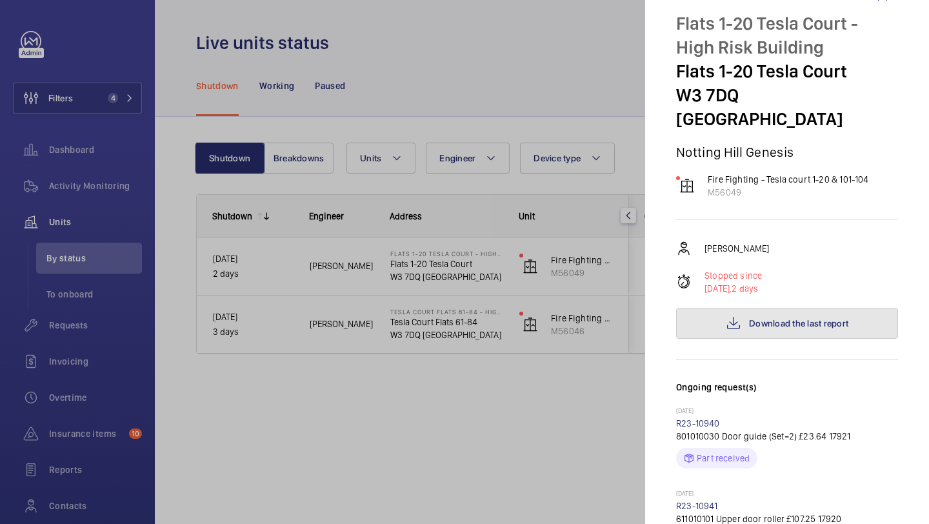
click at [771, 308] on button "Download the last report" at bounding box center [787, 323] width 222 height 31
click at [678, 25] on p "Flats 1-20 Tesla Court - High Risk Building" at bounding box center [787, 36] width 222 height 48
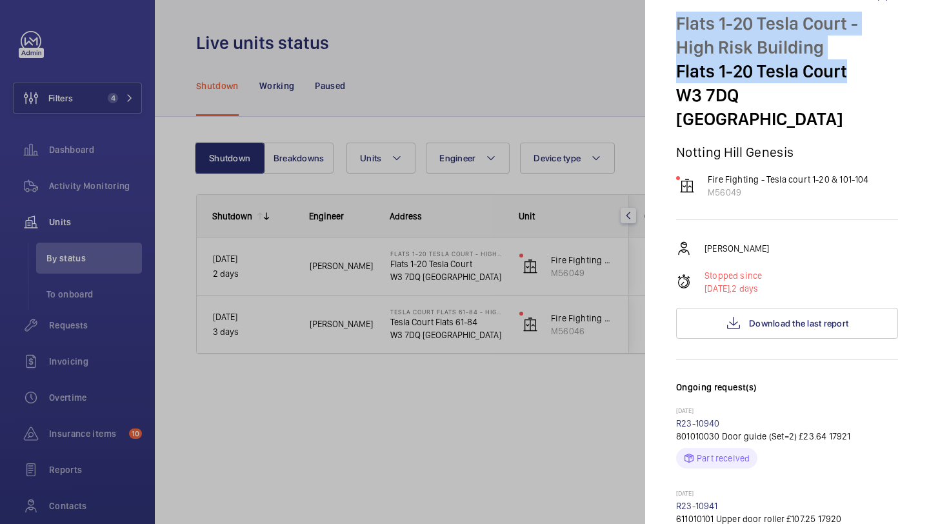
drag, startPoint x: 678, startPoint y: 25, endPoint x: 825, endPoint y: 66, distance: 152.7
click at [825, 66] on div "Flats [STREET_ADDRESS]" at bounding box center [787, 71] width 222 height 119
click at [825, 66] on p "Flats 1-20 Tesla Court" at bounding box center [787, 71] width 222 height 24
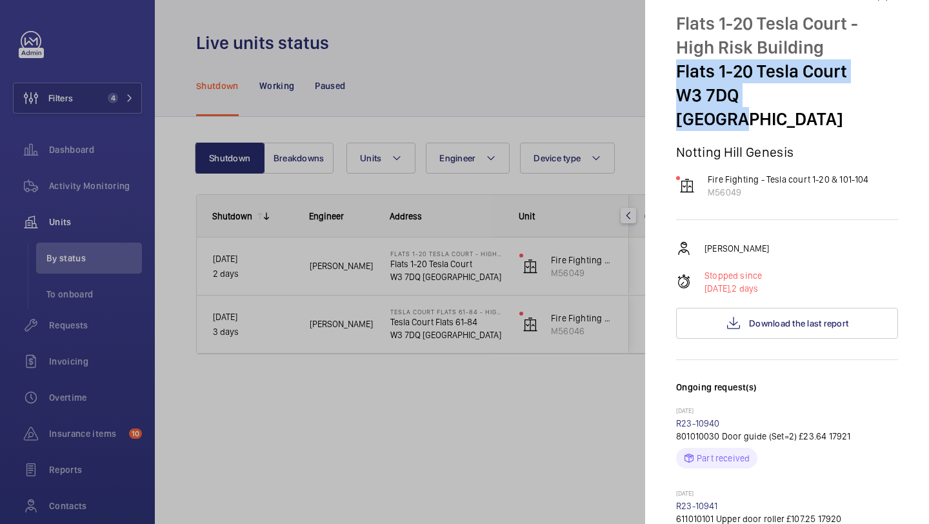
drag, startPoint x: 671, startPoint y: 68, endPoint x: 842, endPoint y: 87, distance: 171.3
click at [842, 87] on mat-sidenav "Stopped unit Flats 1-20 Tesla Court - High Risk Building Flats 1-20 Tesla Court…" at bounding box center [787, 262] width 284 height 524
click at [749, 88] on p "W3 7DQ [GEOGRAPHIC_DATA]" at bounding box center [787, 107] width 222 height 48
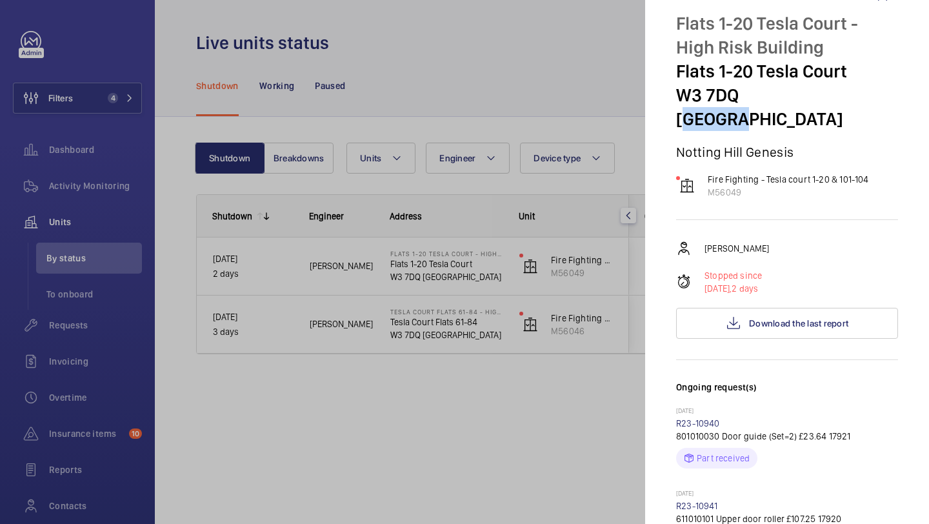
click at [749, 88] on p "W3 7DQ [GEOGRAPHIC_DATA]" at bounding box center [787, 107] width 222 height 48
click at [749, 87] on p "W3 7DQ [GEOGRAPHIC_DATA]" at bounding box center [787, 107] width 222 height 48
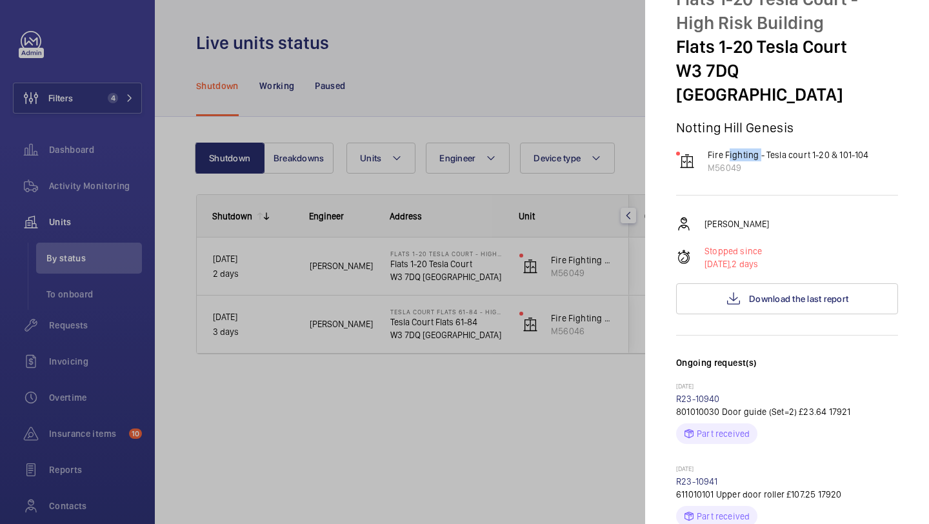
scroll to position [0, 0]
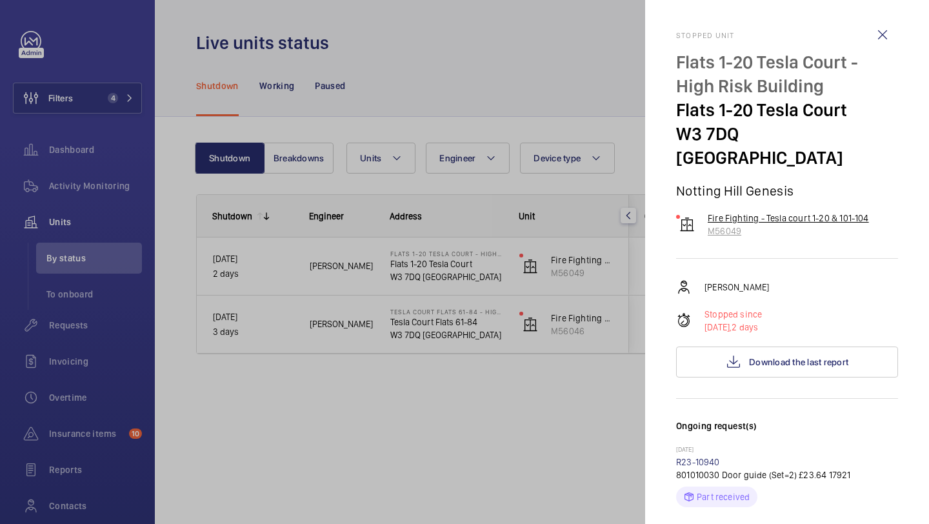
click at [729, 212] on p "Fire Fighting - Tesla court 1-20 & 101-104" at bounding box center [787, 218] width 161 height 13
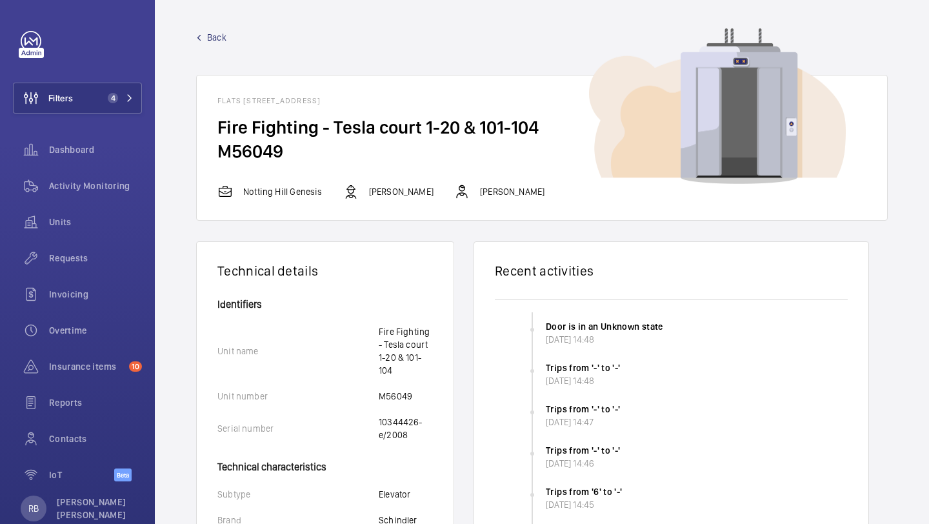
drag, startPoint x: 218, startPoint y: 124, endPoint x: 321, endPoint y: 166, distance: 111.6
click at [321, 167] on wm-front-card-body "Fire Fighting - Tesla court 1-20 & 101-104 M56049" at bounding box center [542, 149] width 690 height 68
copy wm-front-card-body "Fire Fighting - Tesla court 1-20 & 101-104 M56049"
